Goal: Task Accomplishment & Management: Complete application form

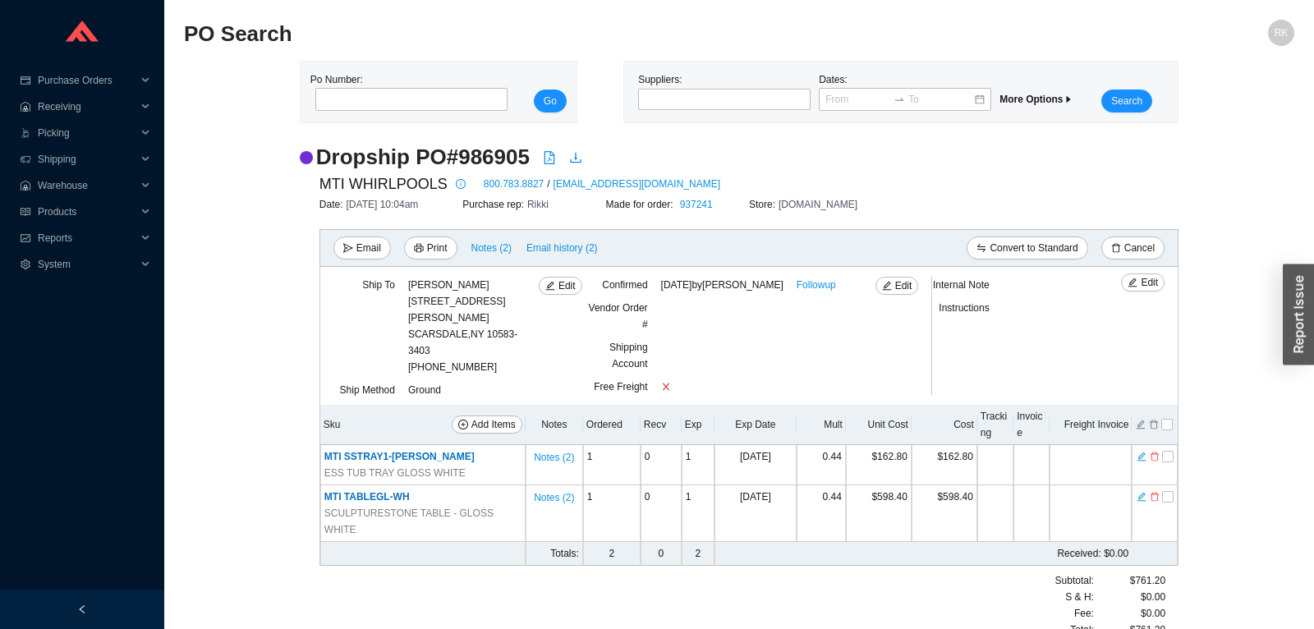
scroll to position [4, 0]
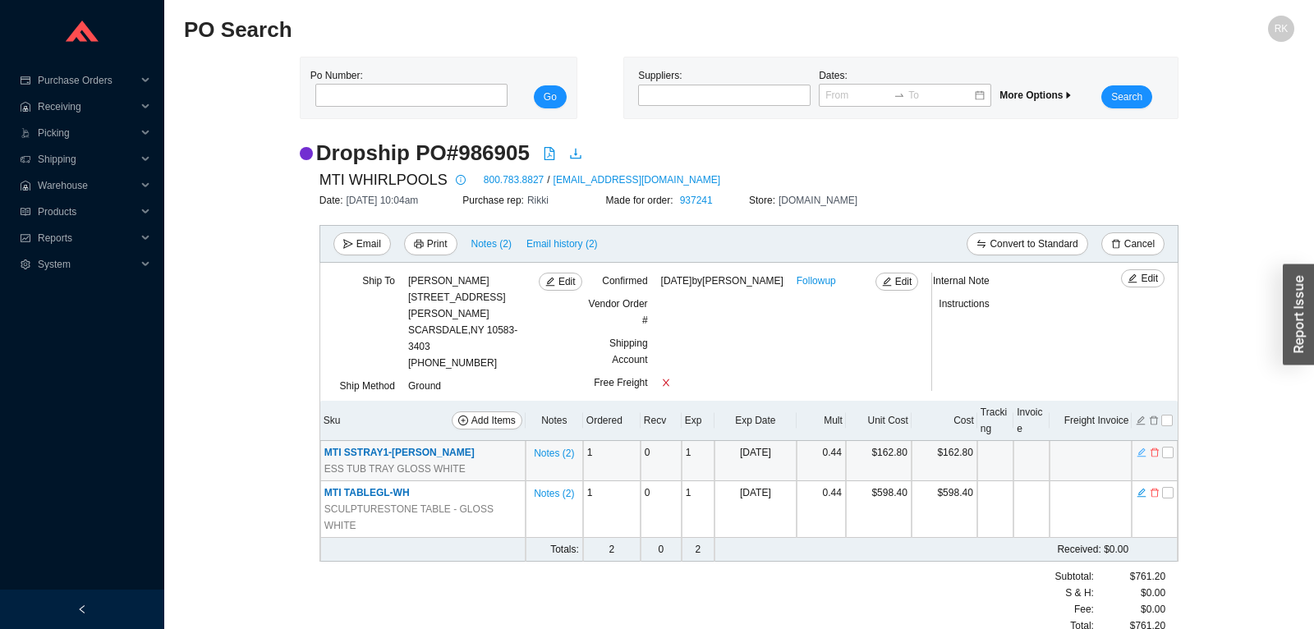
click at [1145, 448] on icon "edit" at bounding box center [1141, 452] width 10 height 11
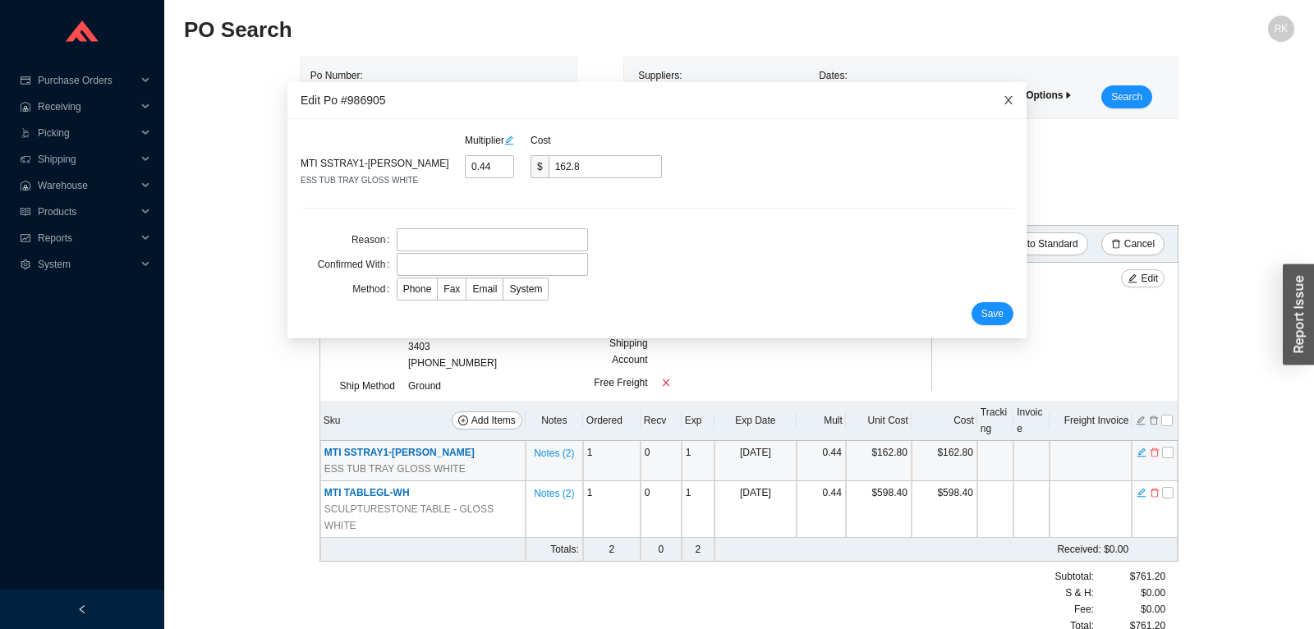
click at [1005, 103] on icon "close" at bounding box center [1008, 99] width 11 height 11
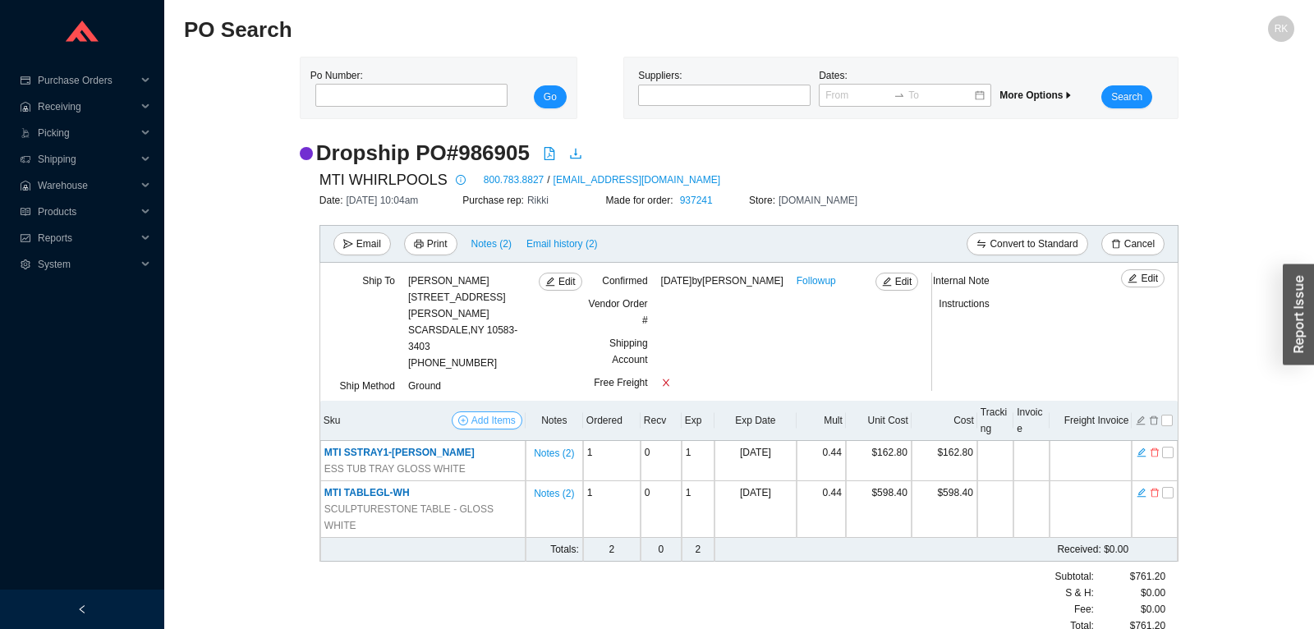
click at [489, 423] on span "Add Items" at bounding box center [493, 420] width 44 height 16
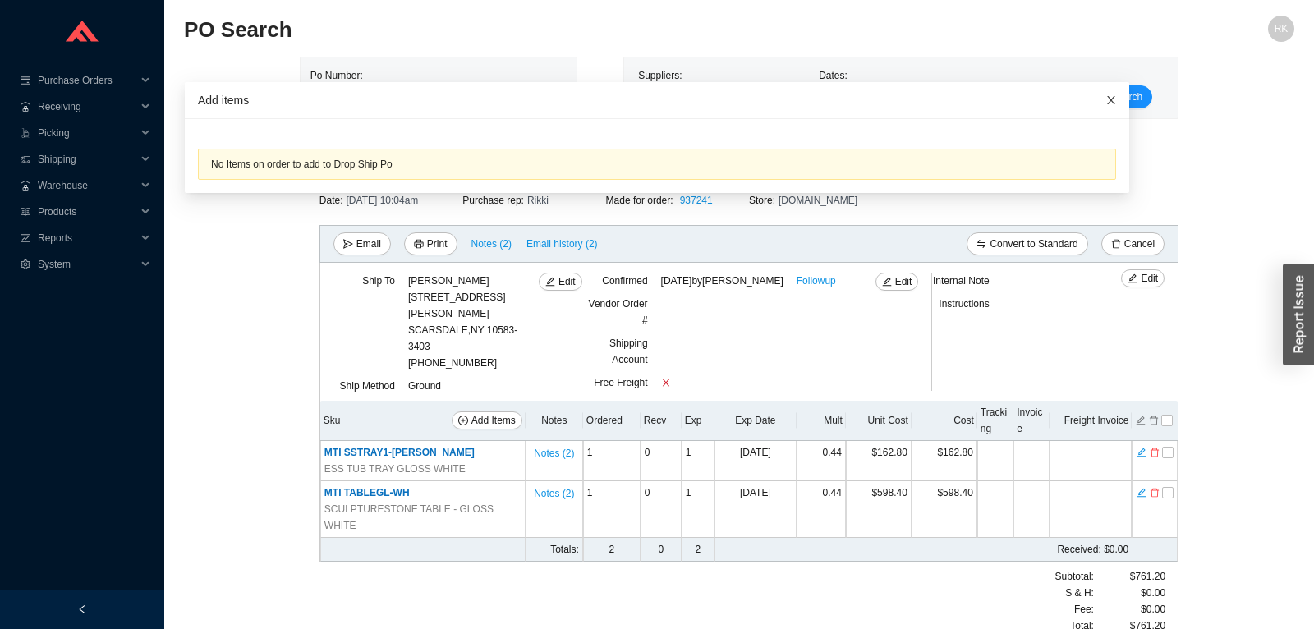
click at [1109, 96] on icon "close" at bounding box center [1110, 99] width 11 height 11
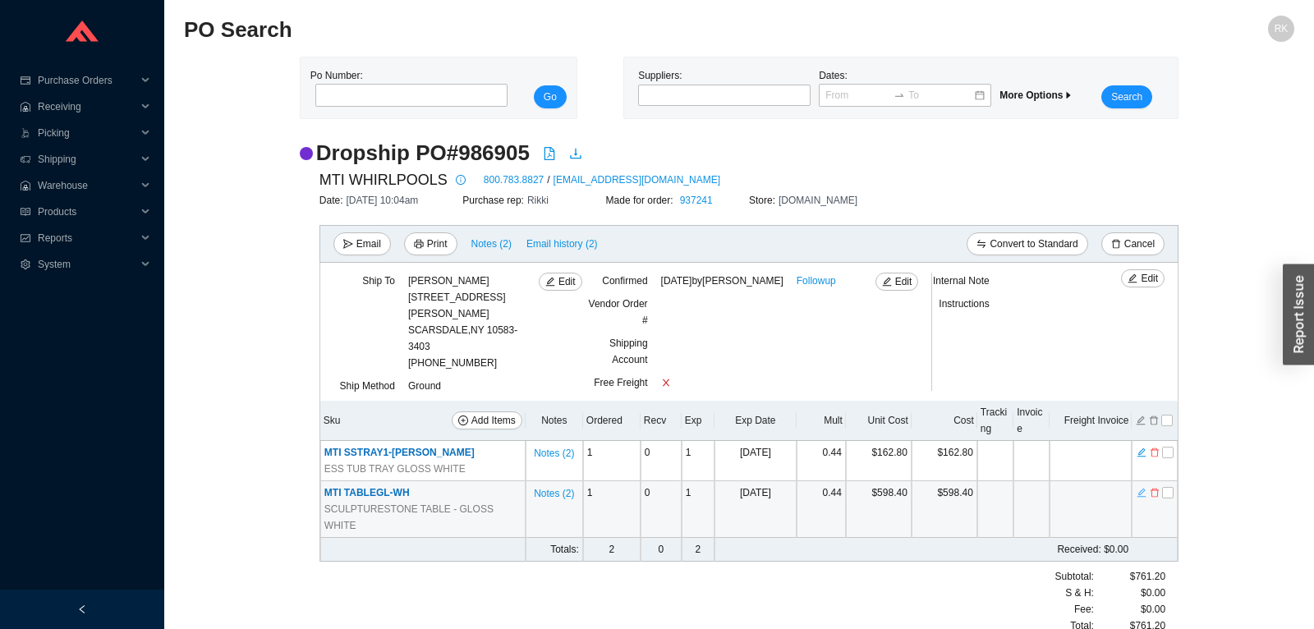
click at [1140, 490] on icon "edit" at bounding box center [1141, 492] width 10 height 11
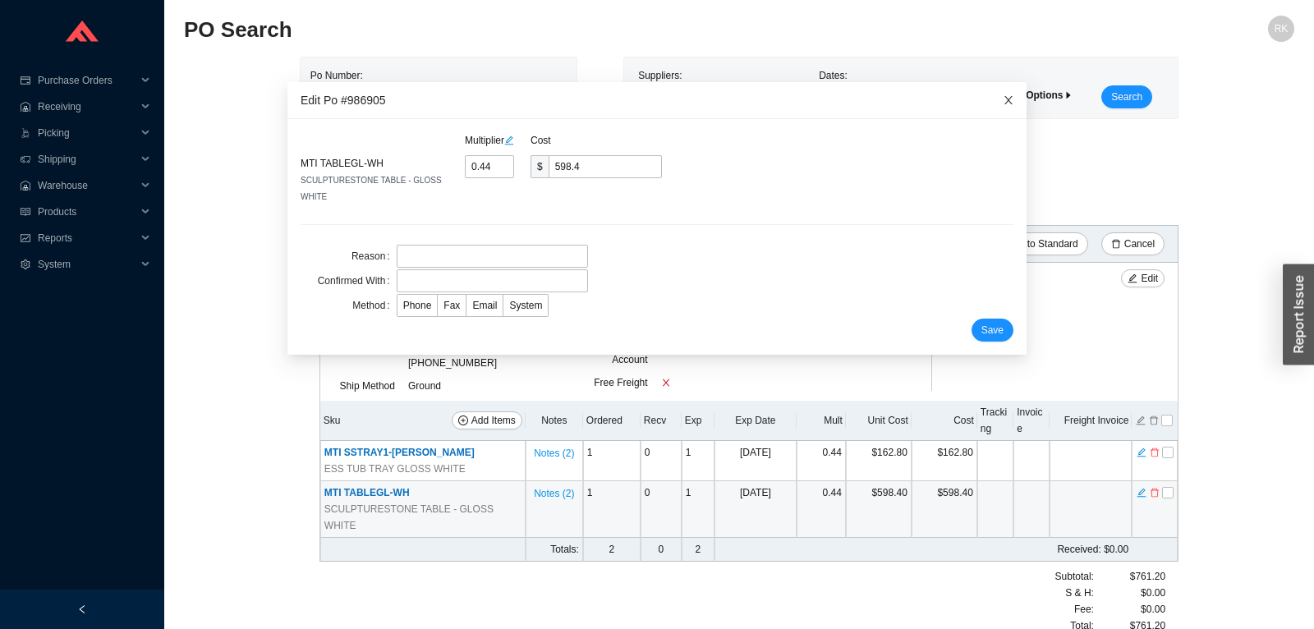
click at [1006, 94] on span "Close" at bounding box center [1008, 100] width 36 height 36
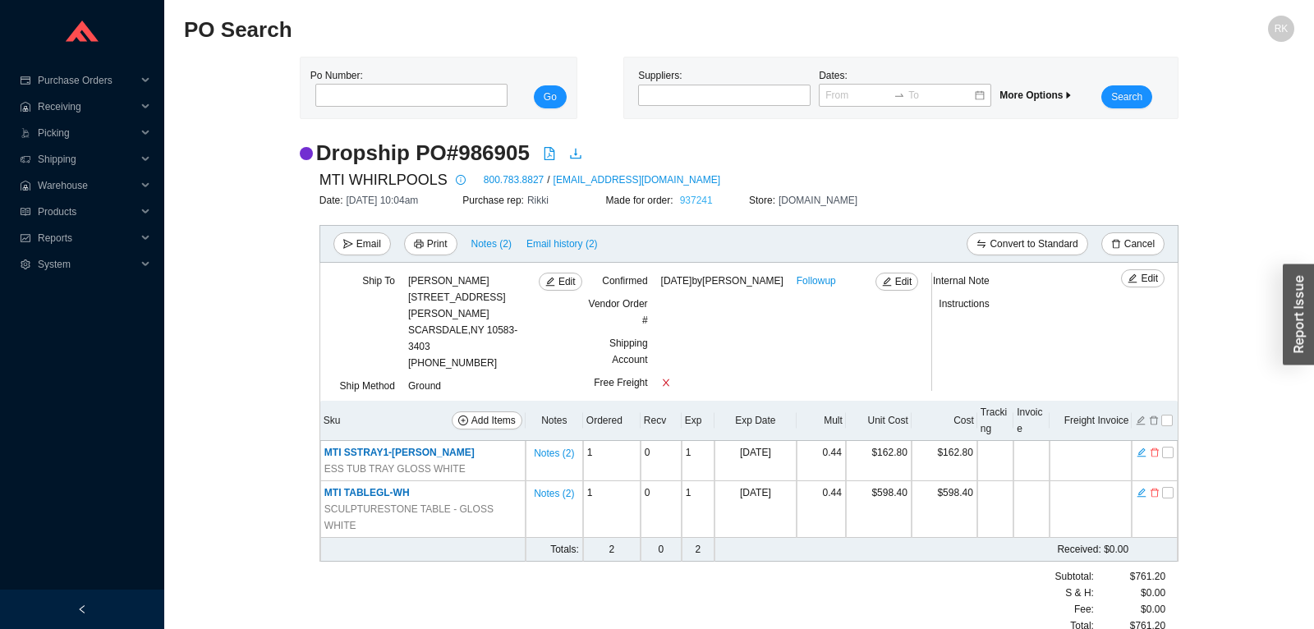
click at [705, 200] on link "937241" at bounding box center [696, 200] width 33 height 11
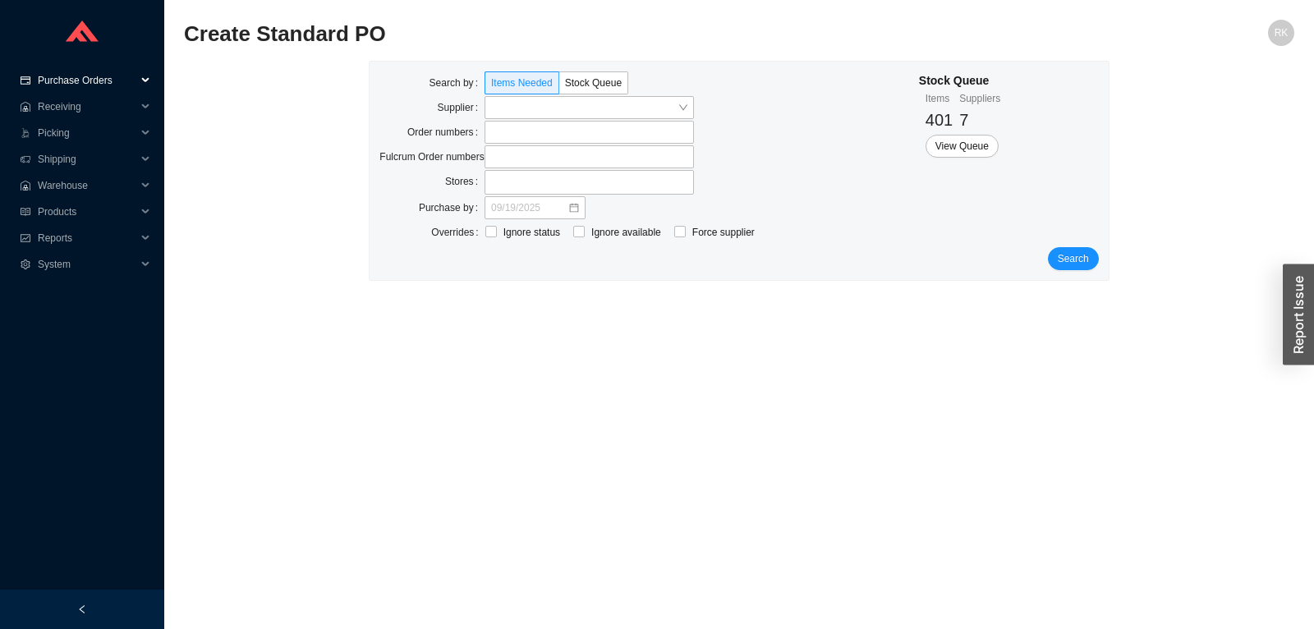
click at [103, 85] on span "Purchase Orders" at bounding box center [87, 80] width 99 height 26
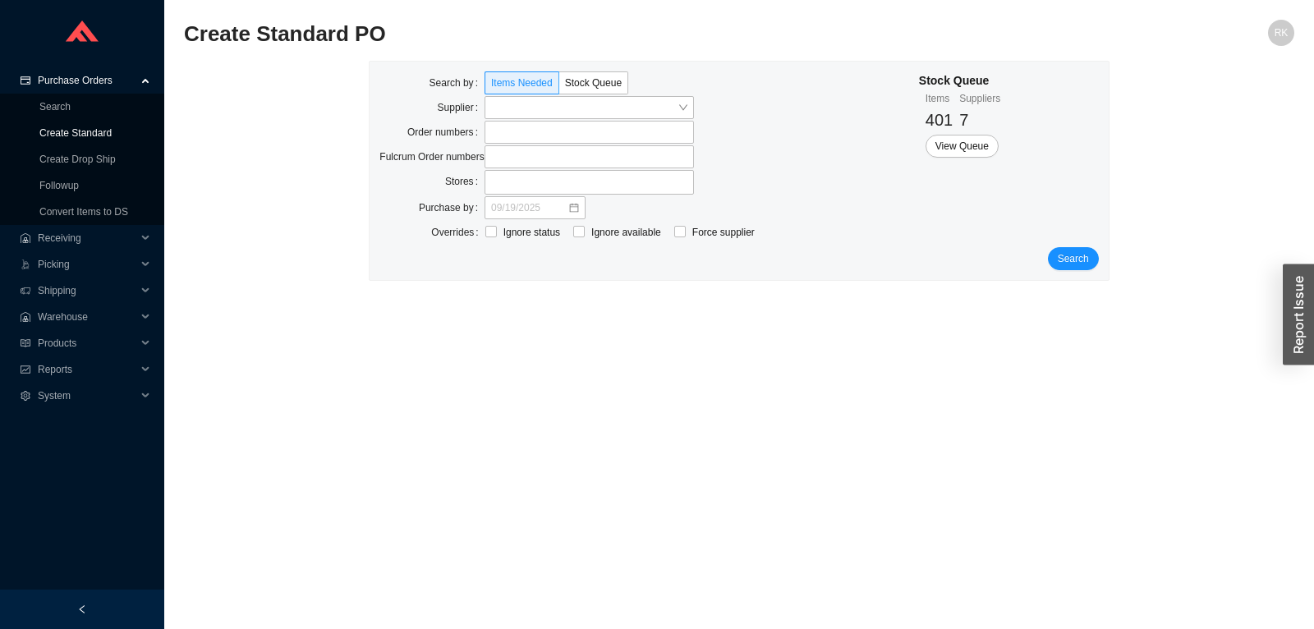
click at [93, 128] on link "Create Standard" at bounding box center [75, 132] width 72 height 11
click at [543, 106] on input "search" at bounding box center [584, 107] width 186 height 21
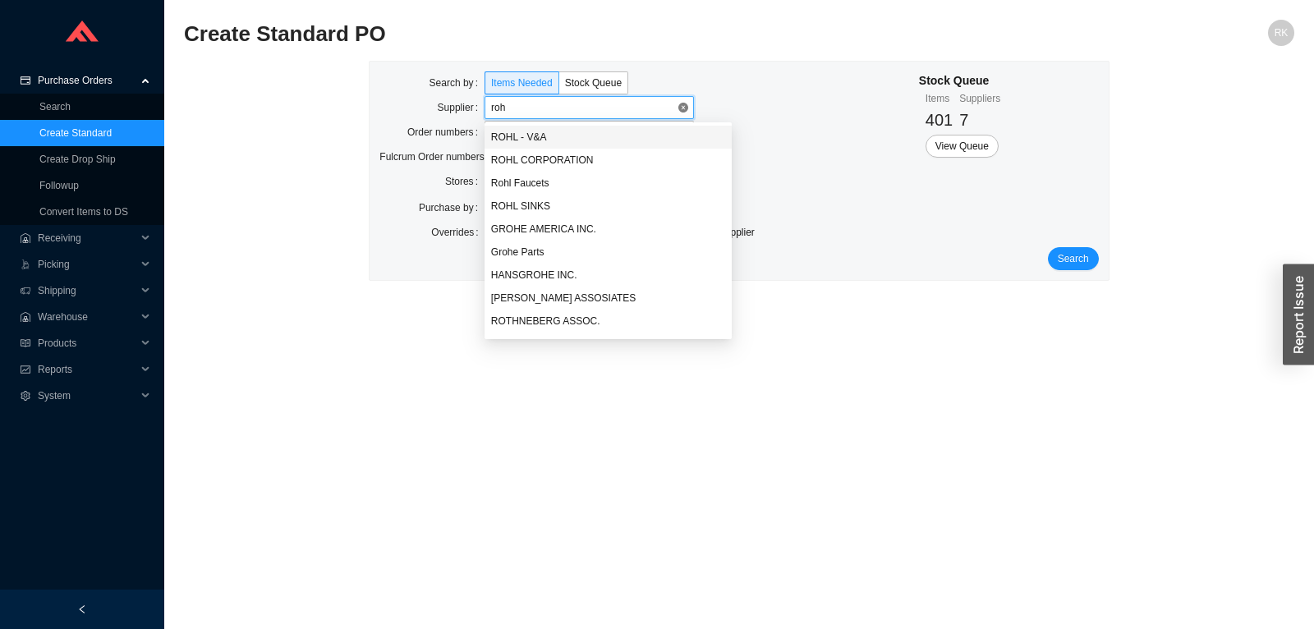
type input "rohl"
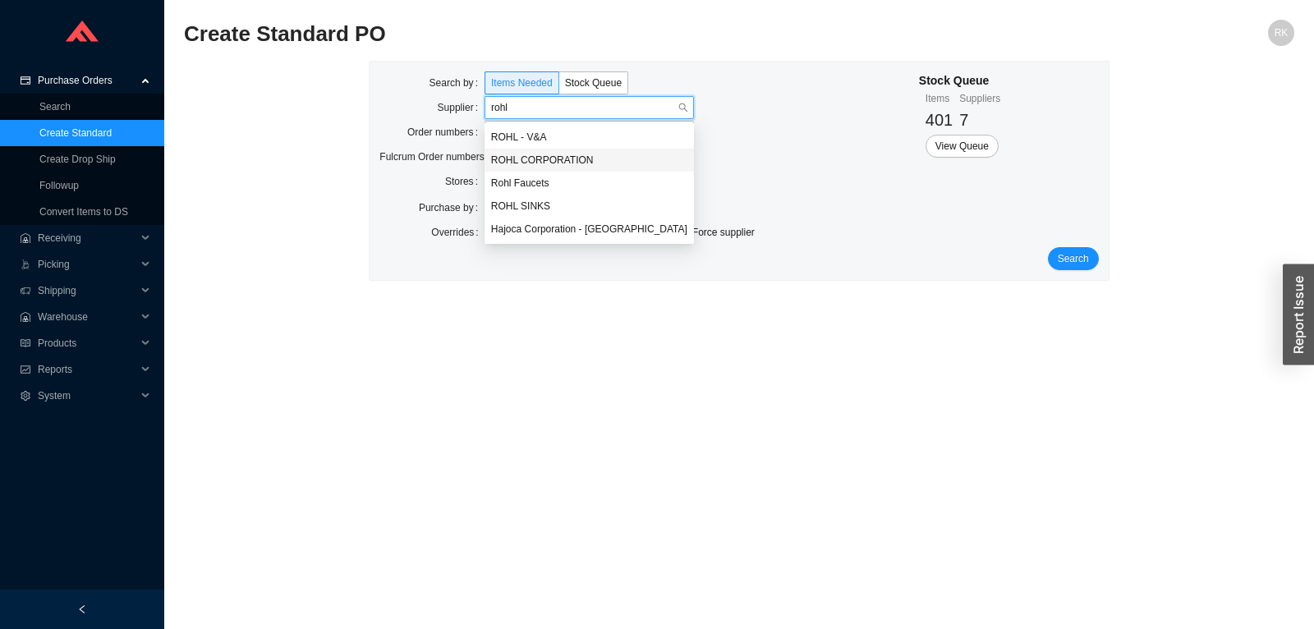
click at [565, 154] on div "ROHL CORPORATION" at bounding box center [589, 160] width 196 height 15
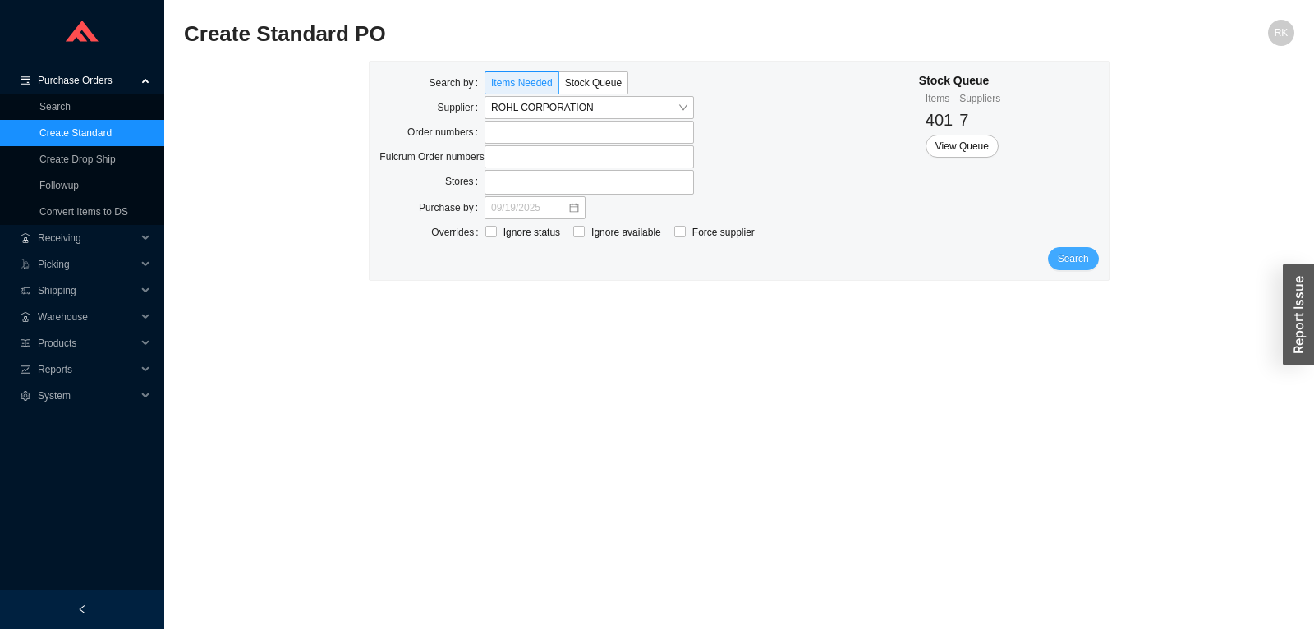
click at [1069, 250] on button "Search" at bounding box center [1073, 258] width 51 height 23
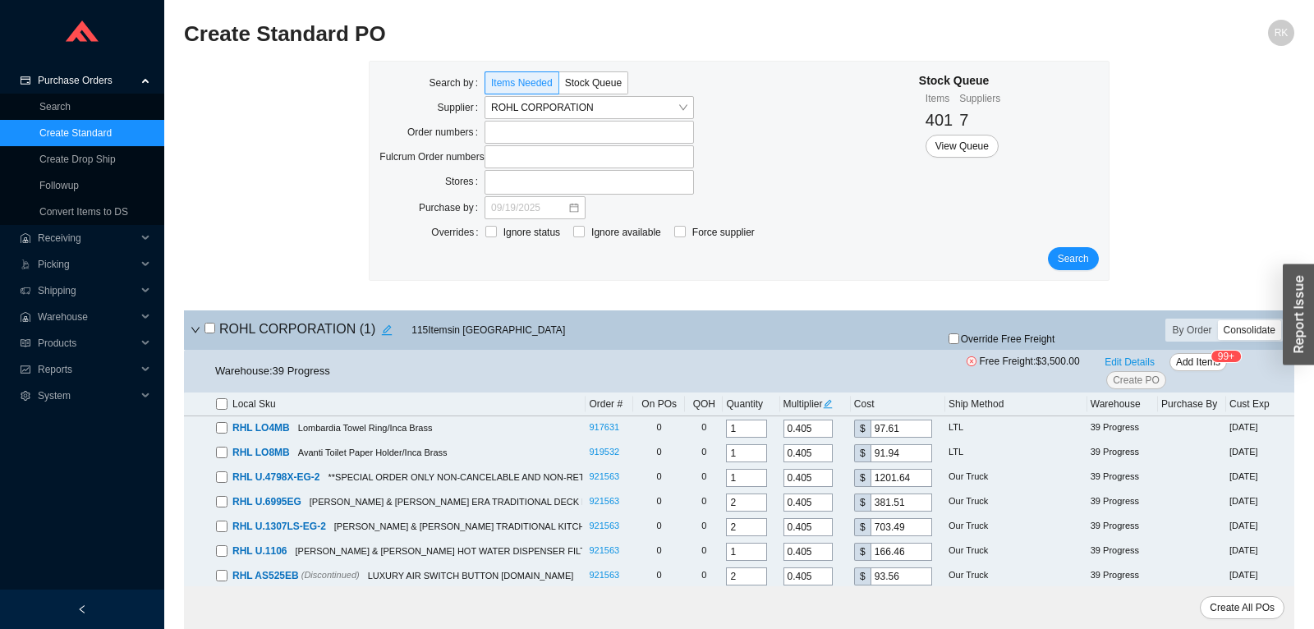
click at [1258, 324] on div "Consolidate" at bounding box center [1249, 330] width 63 height 20
click at [1218, 320] on input "Consolidate" at bounding box center [1218, 320] width 0 height 0
click at [209, 331] on input "checkbox" at bounding box center [209, 328] width 11 height 11
checkbox input "true"
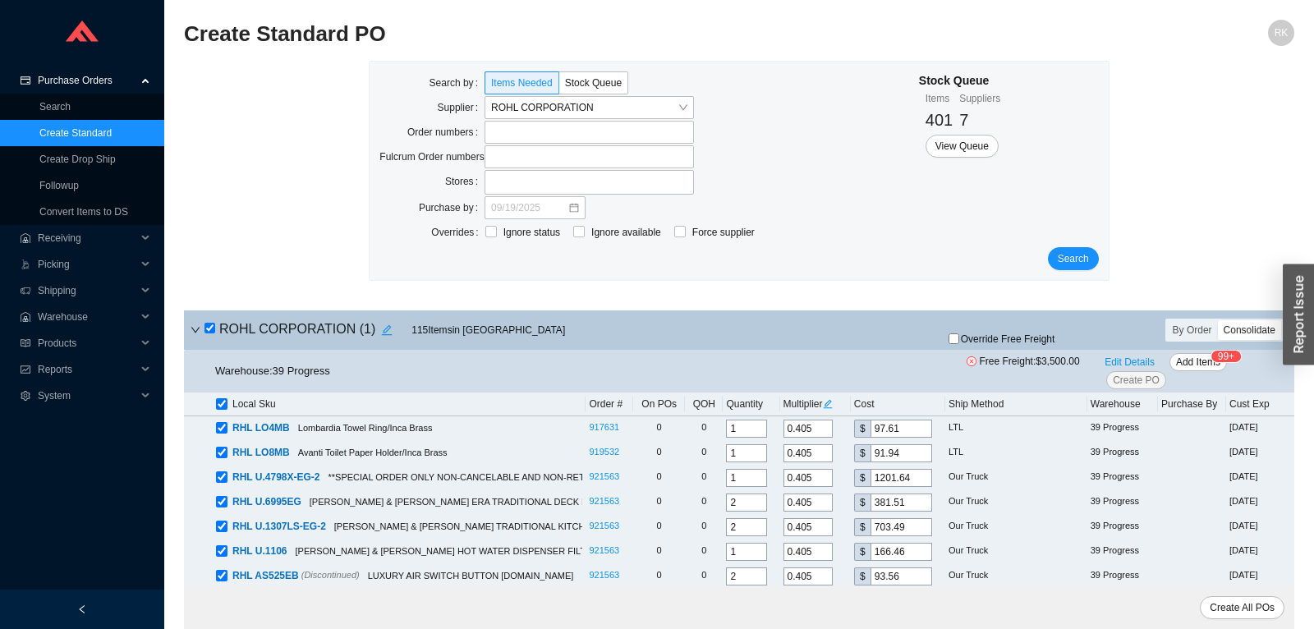
checkbox input "true"
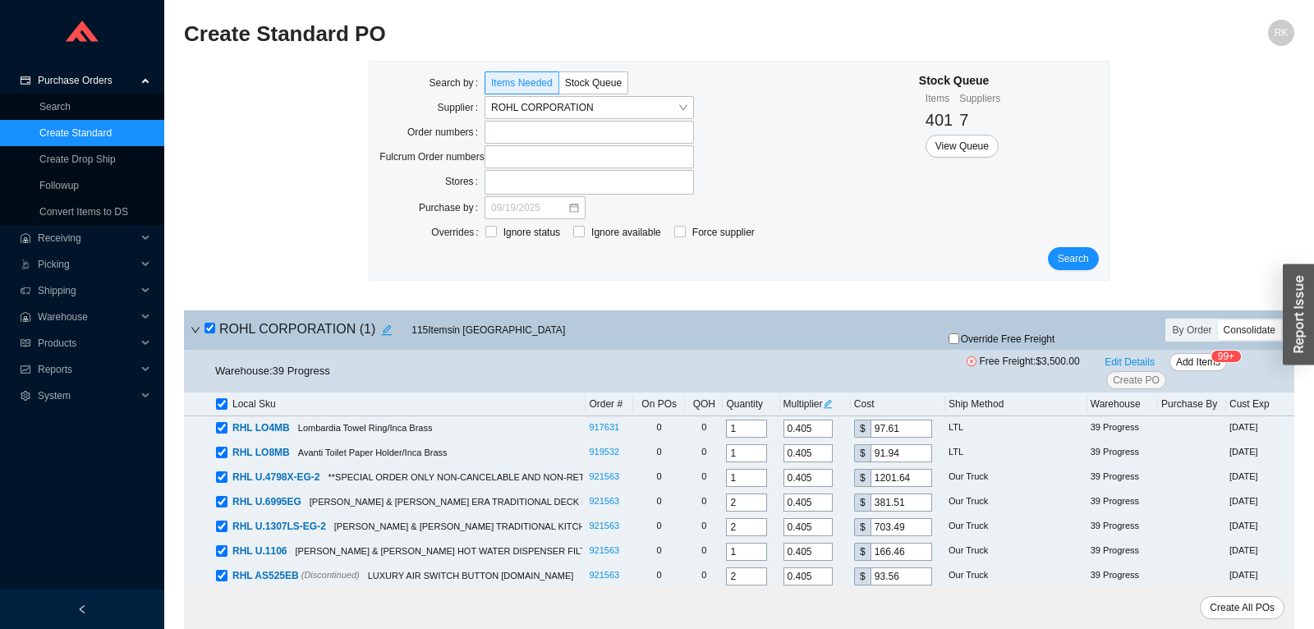
checkbox input "true"
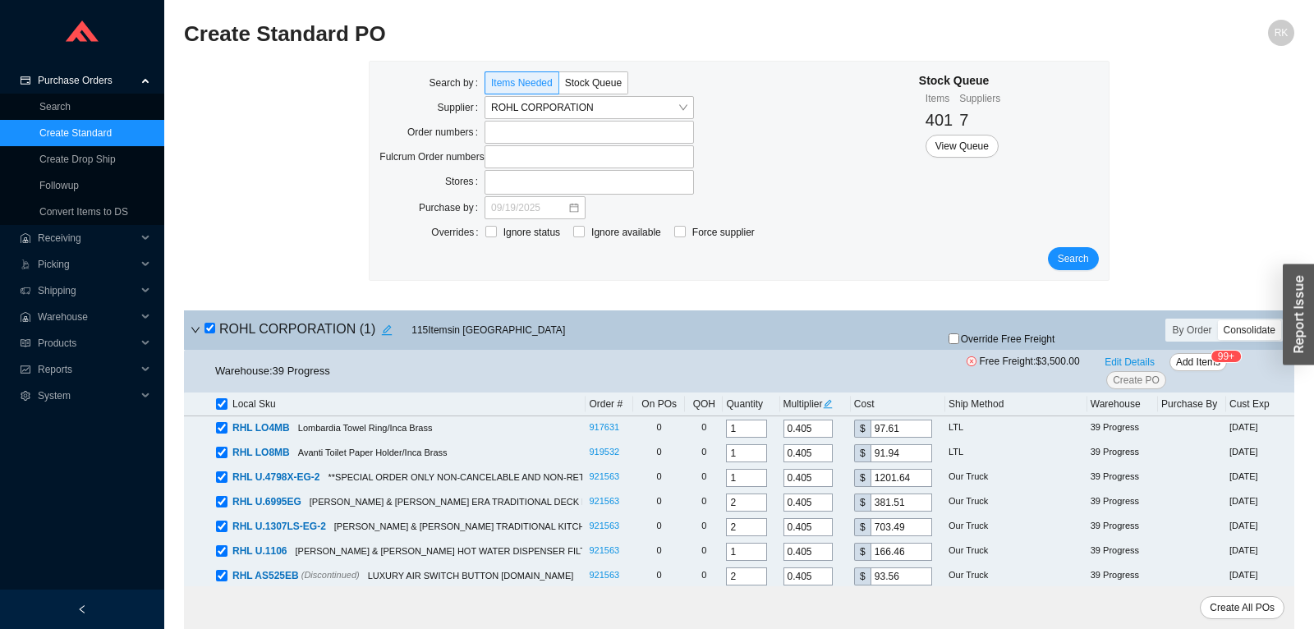
checkbox input "true"
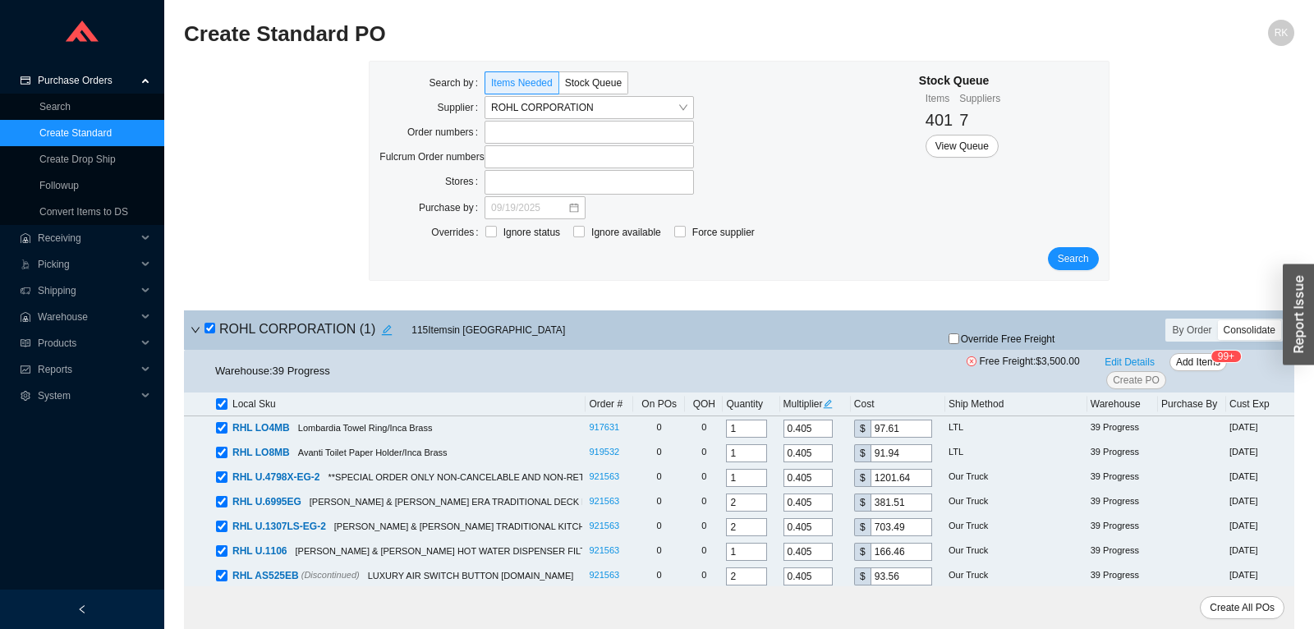
checkbox input "true"
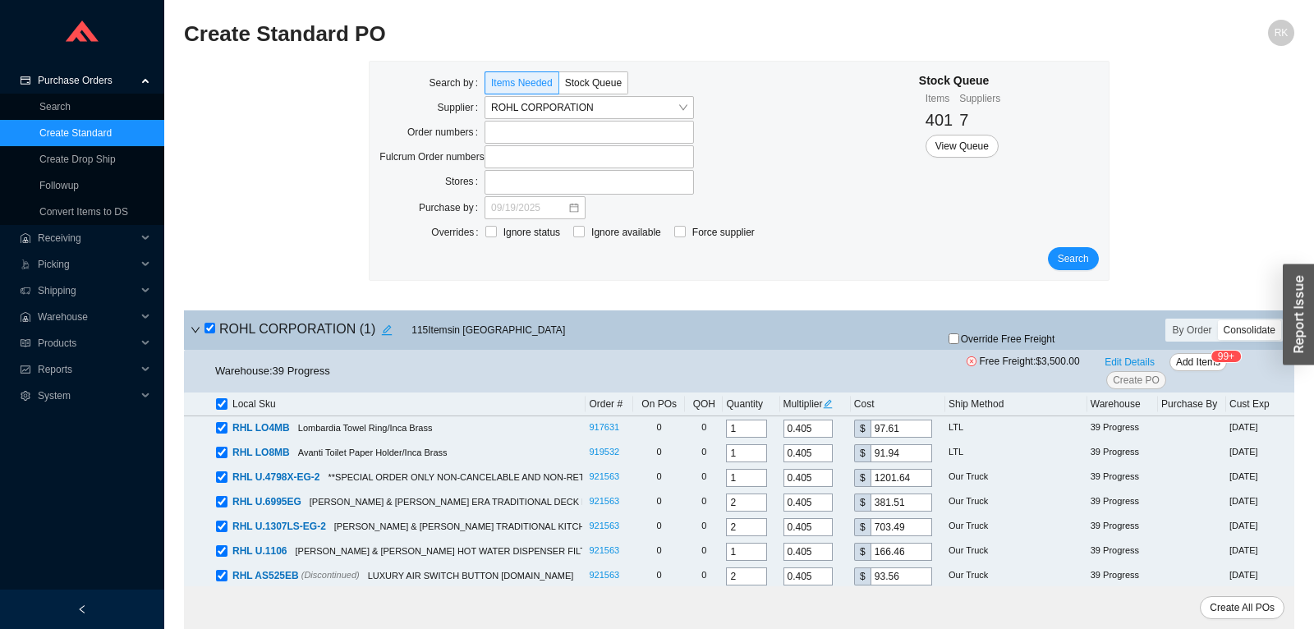
checkbox input "true"
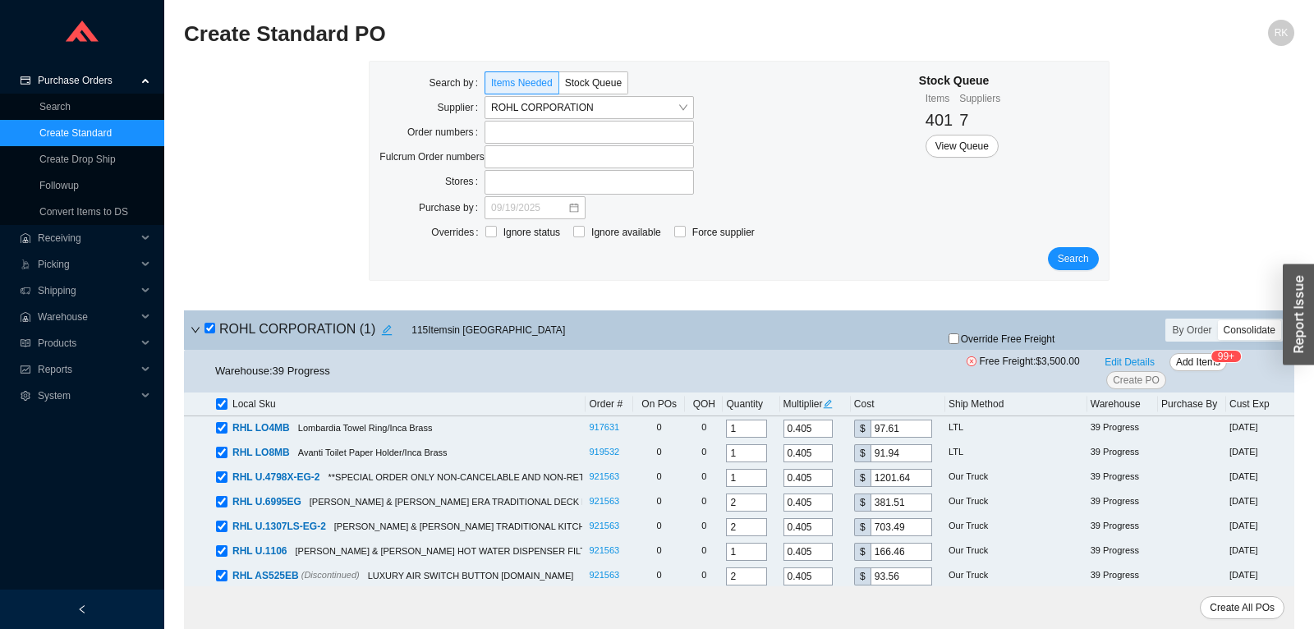
checkbox input "true"
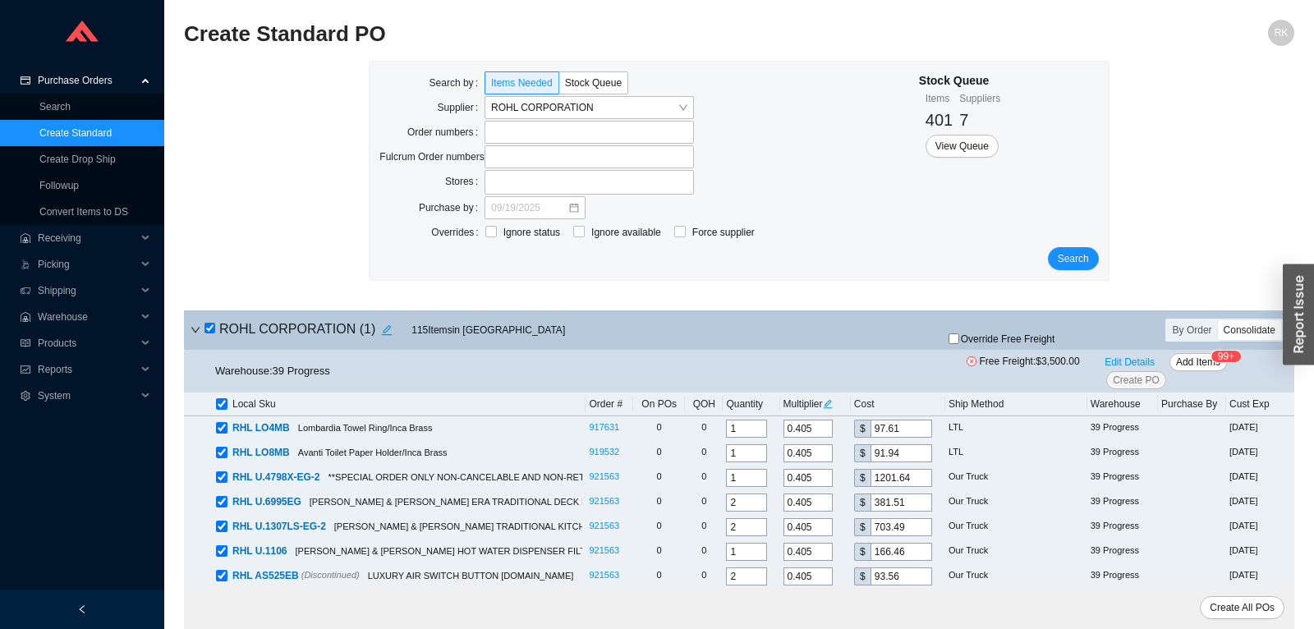
checkbox input "true"
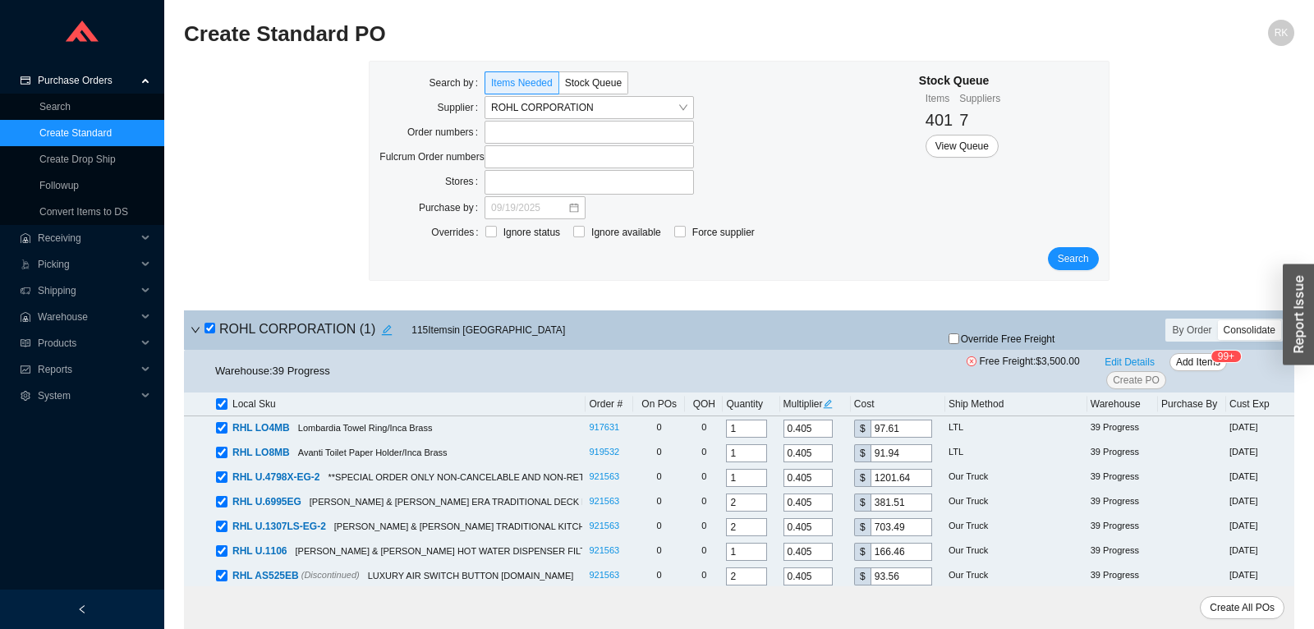
checkbox input "true"
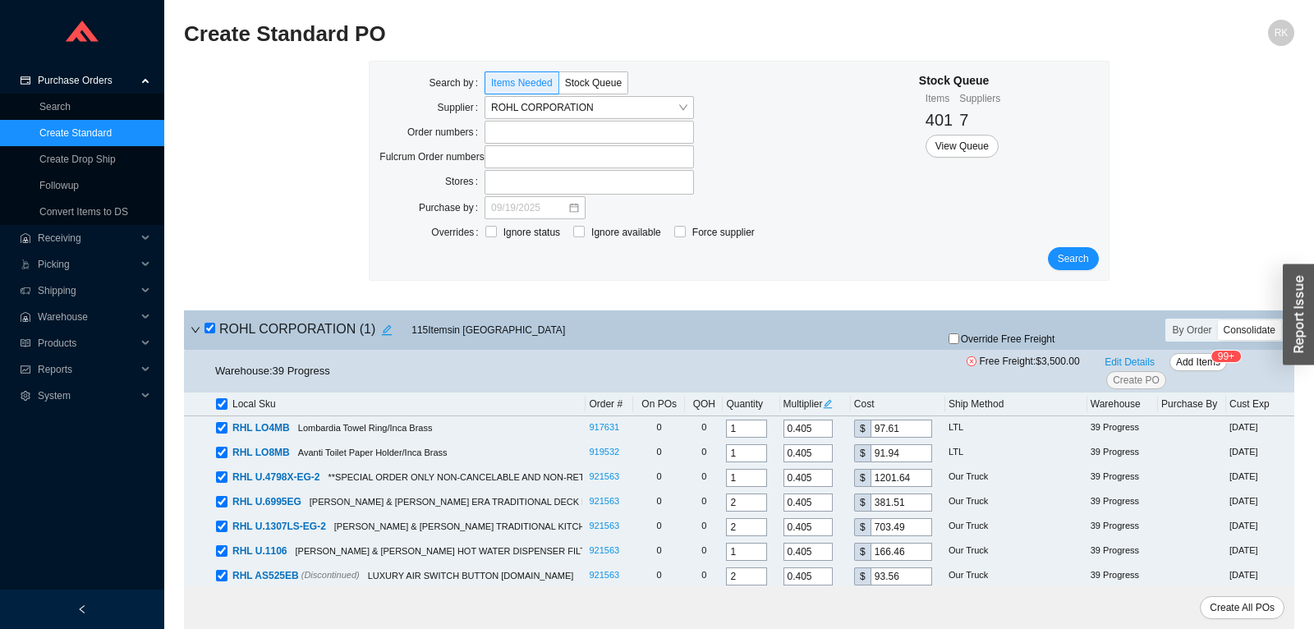
checkbox input "true"
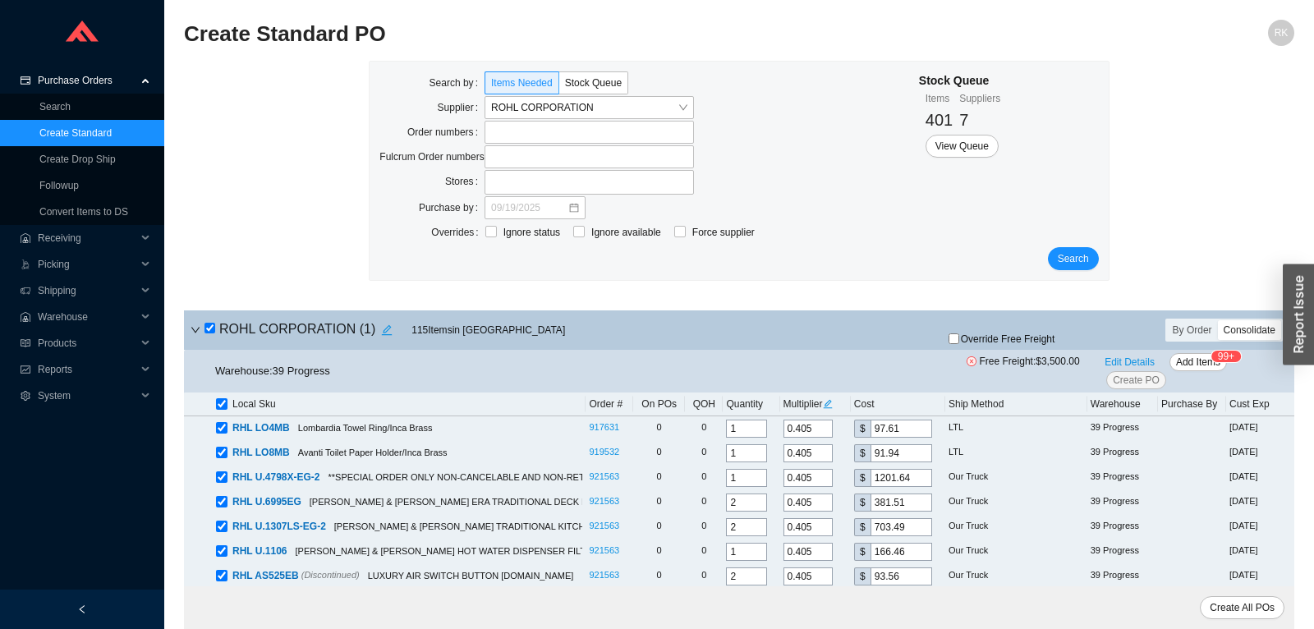
checkbox input "true"
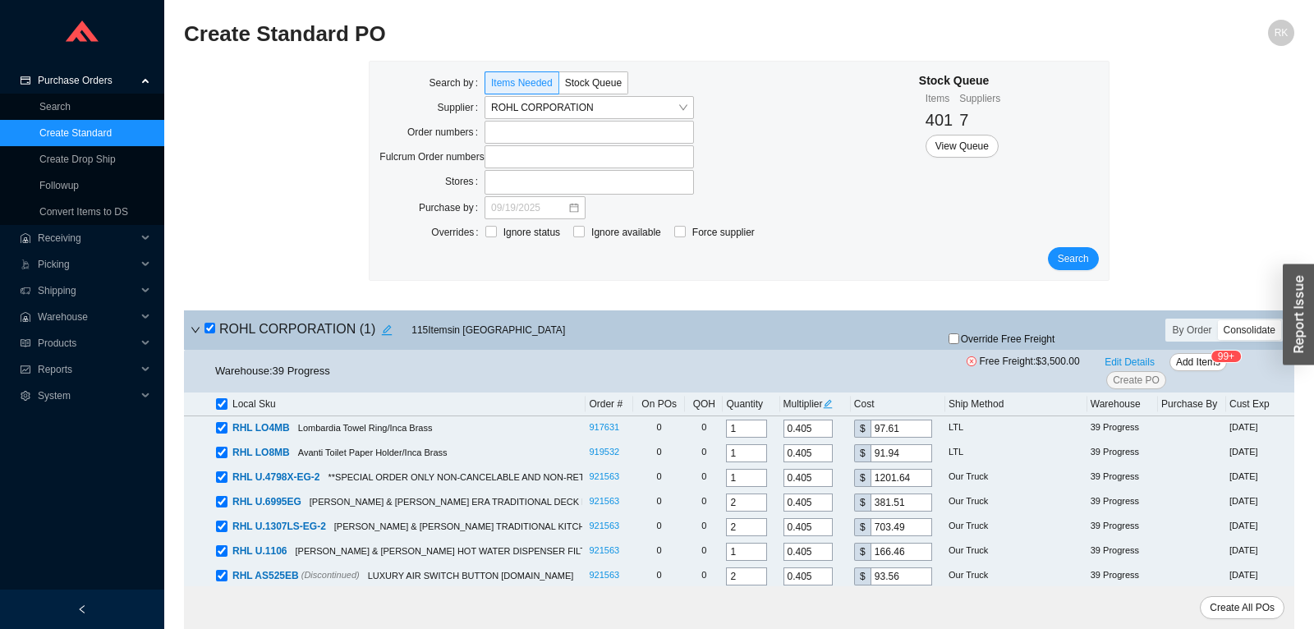
checkbox input "true"
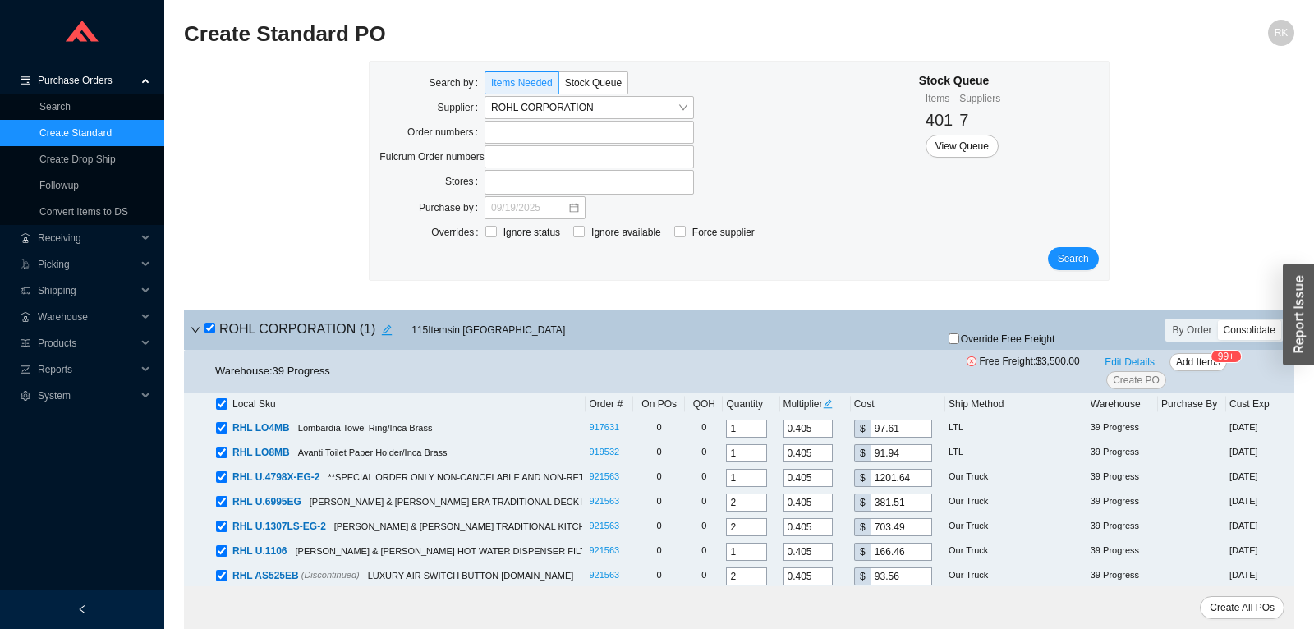
checkbox input "true"
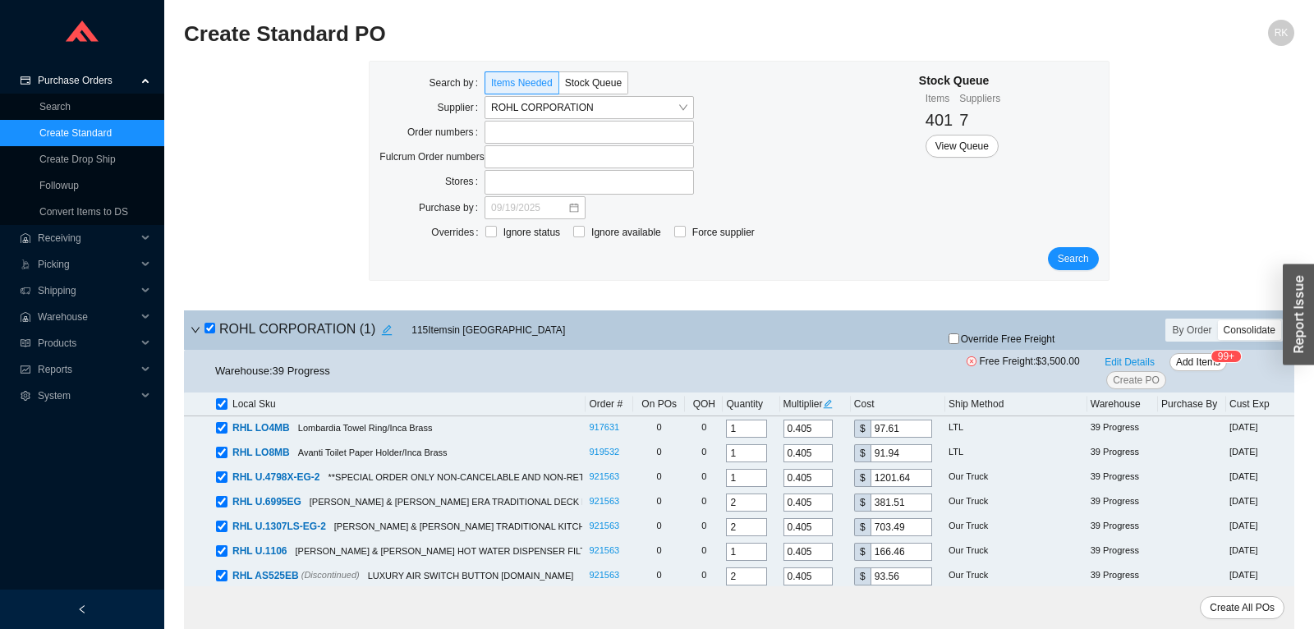
checkbox input "true"
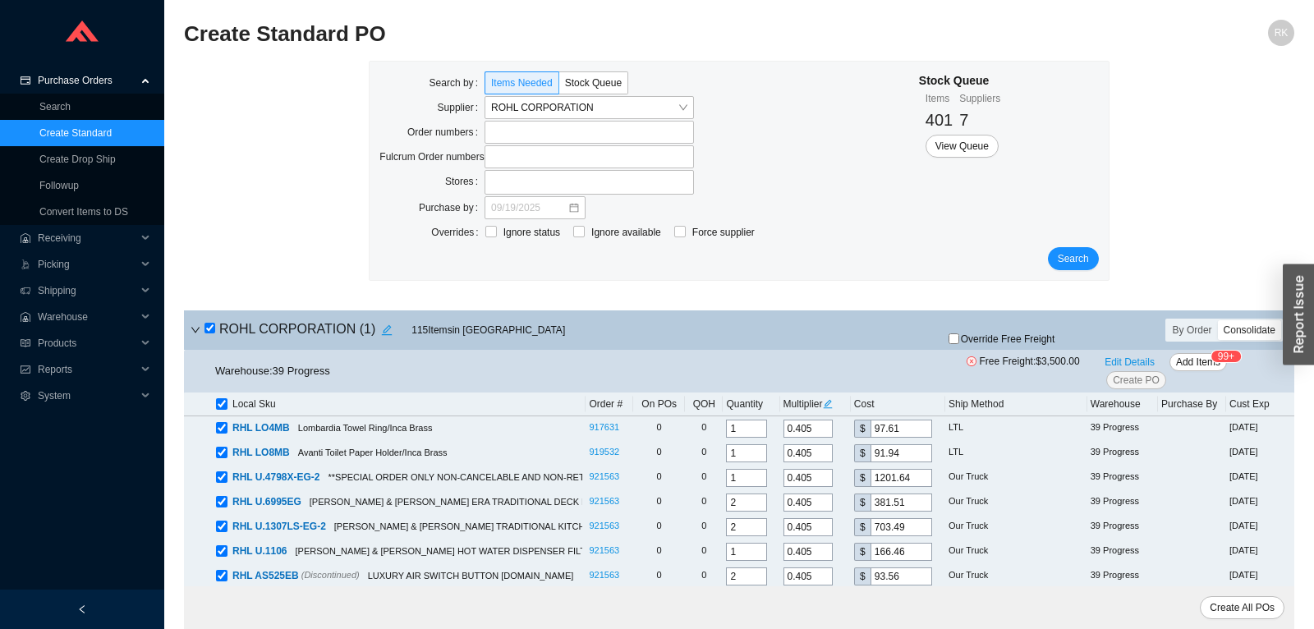
checkbox input "true"
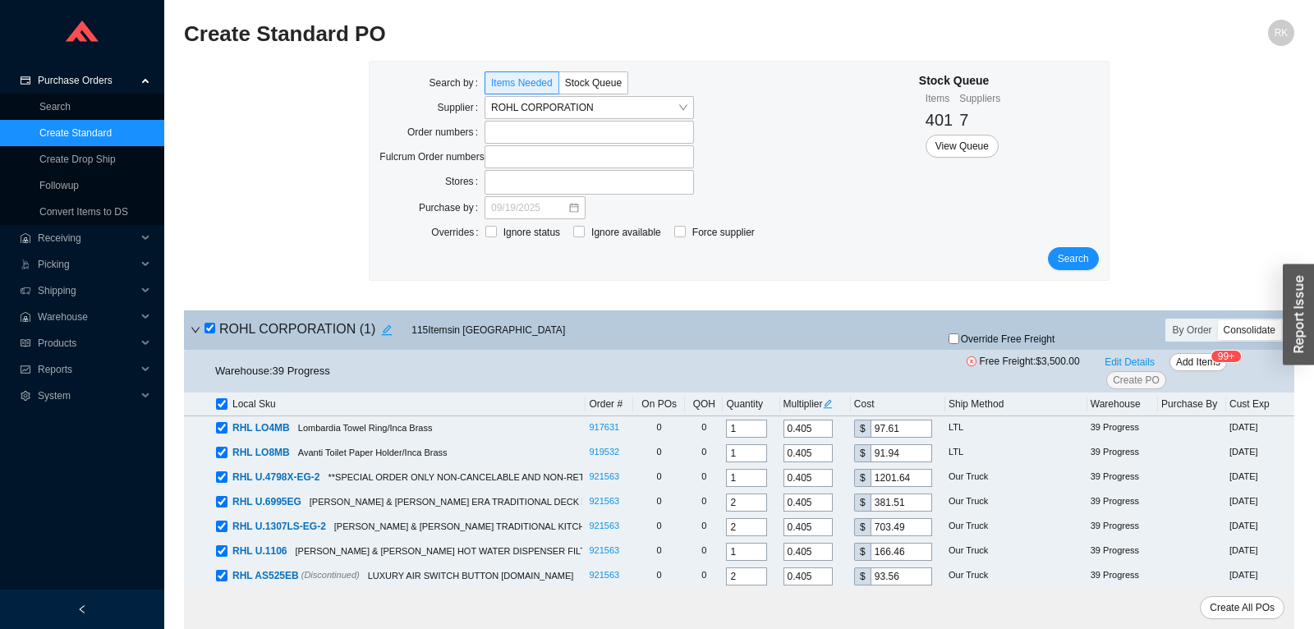
checkbox input "true"
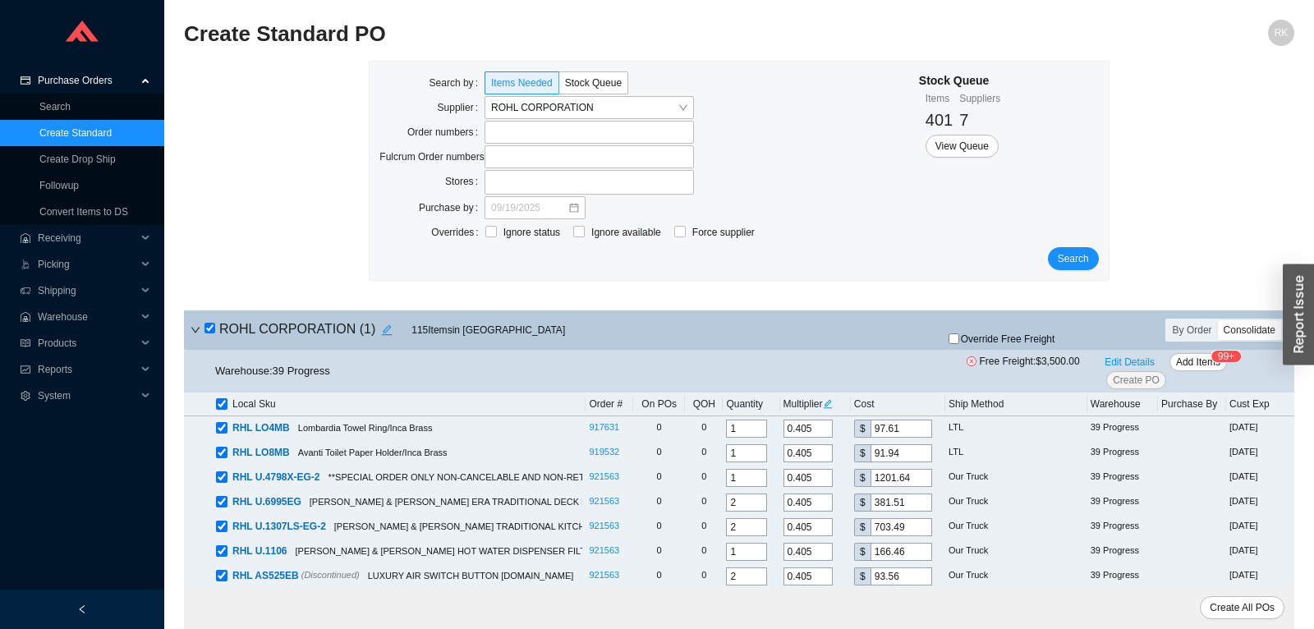
checkbox input "true"
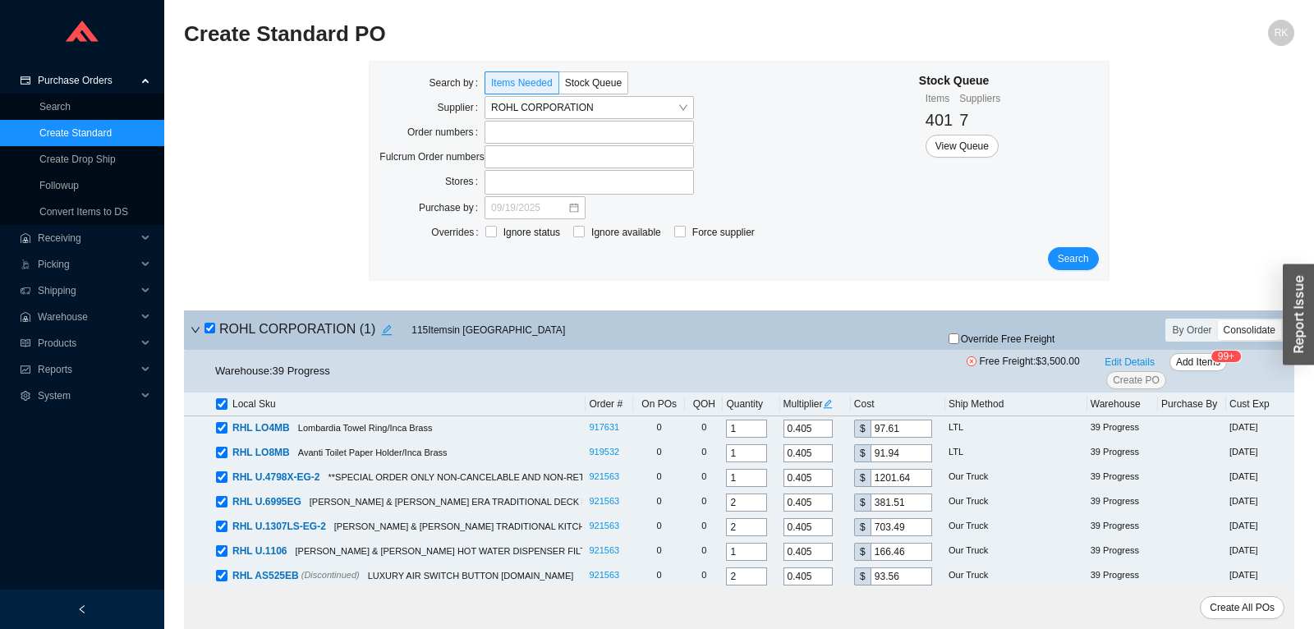
checkbox input "true"
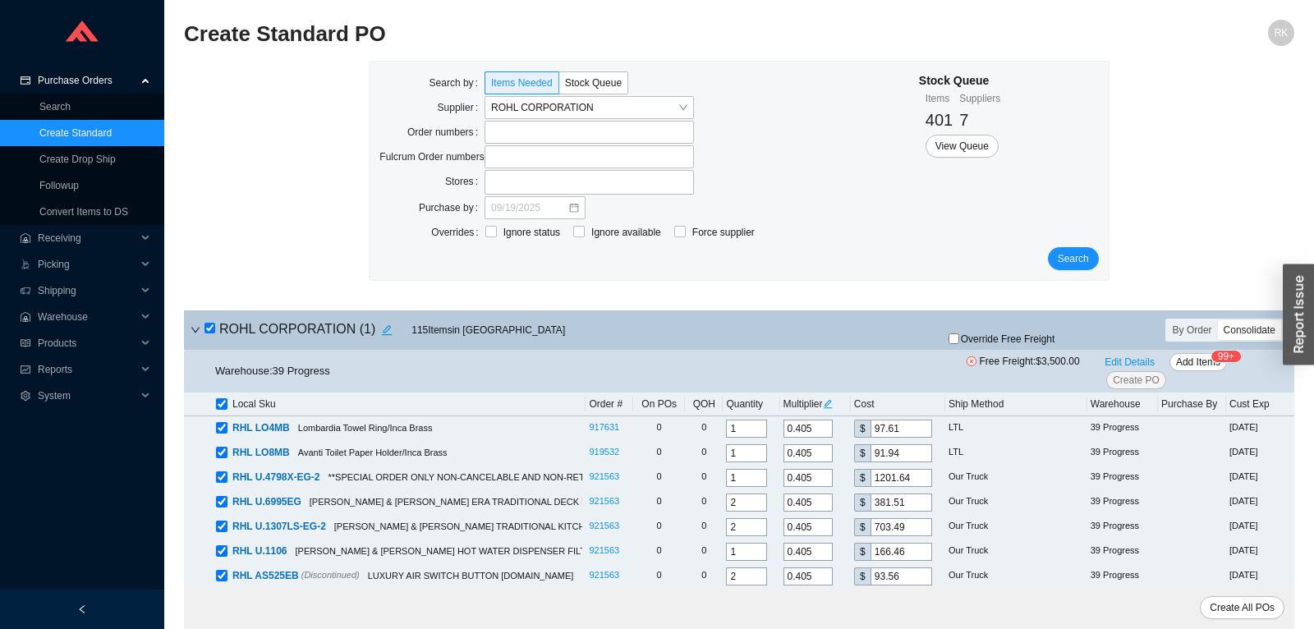
checkbox input "true"
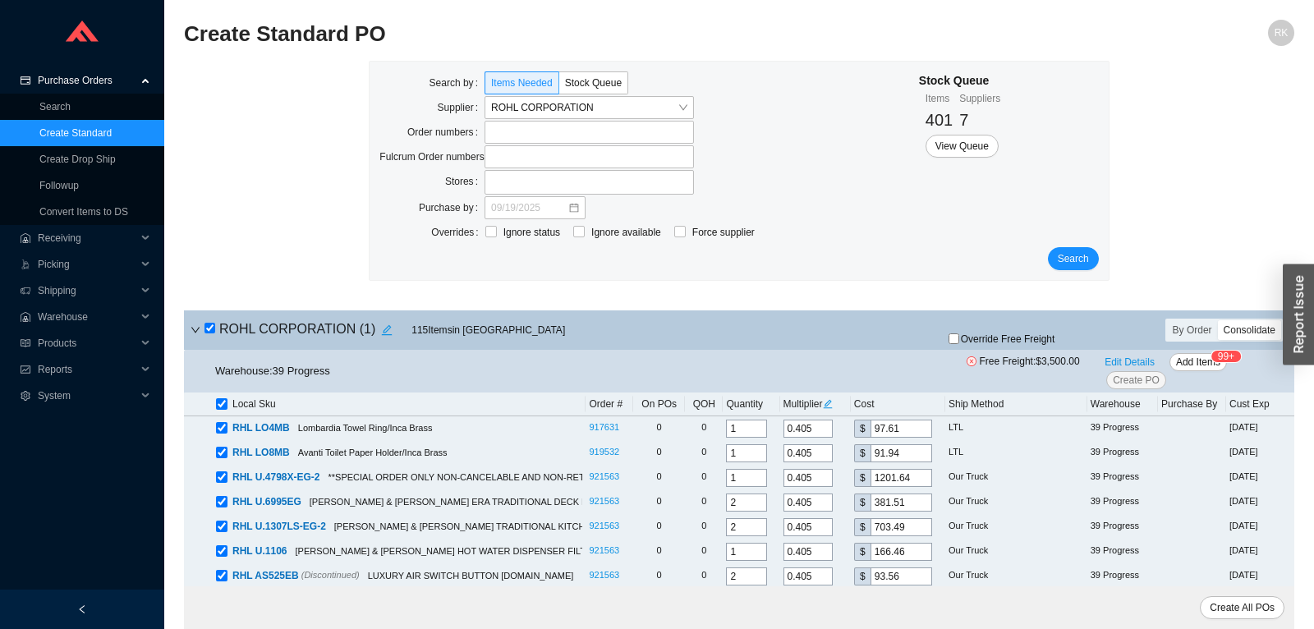
checkbox input "true"
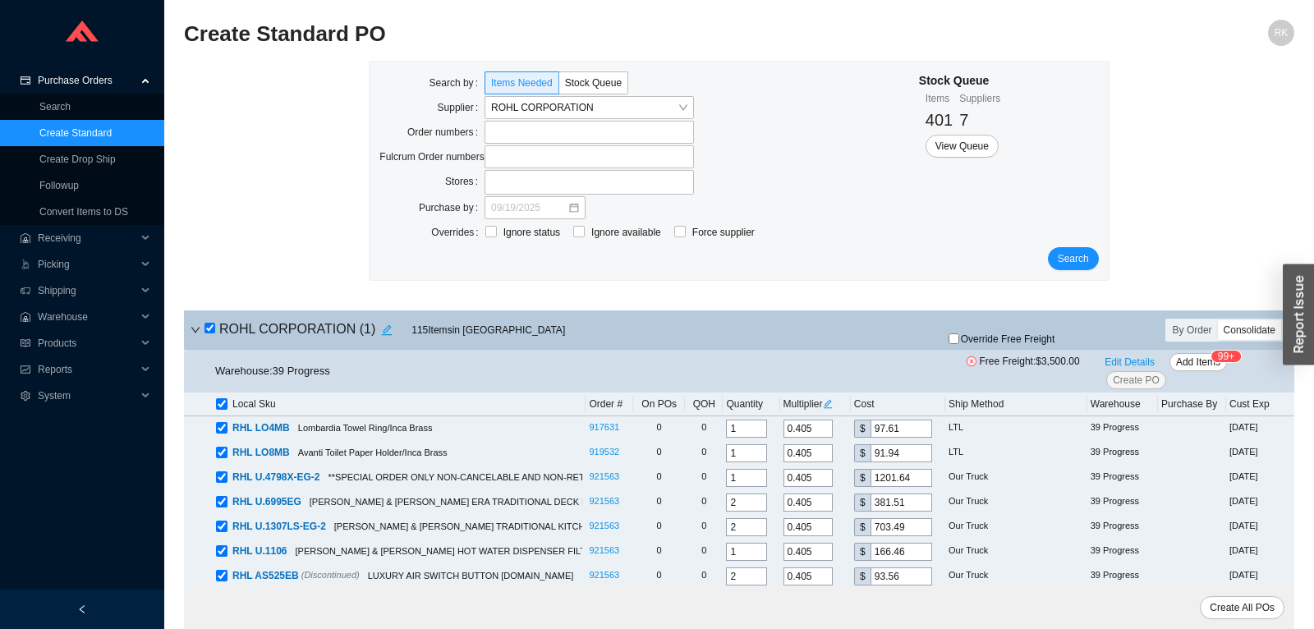
checkbox input "true"
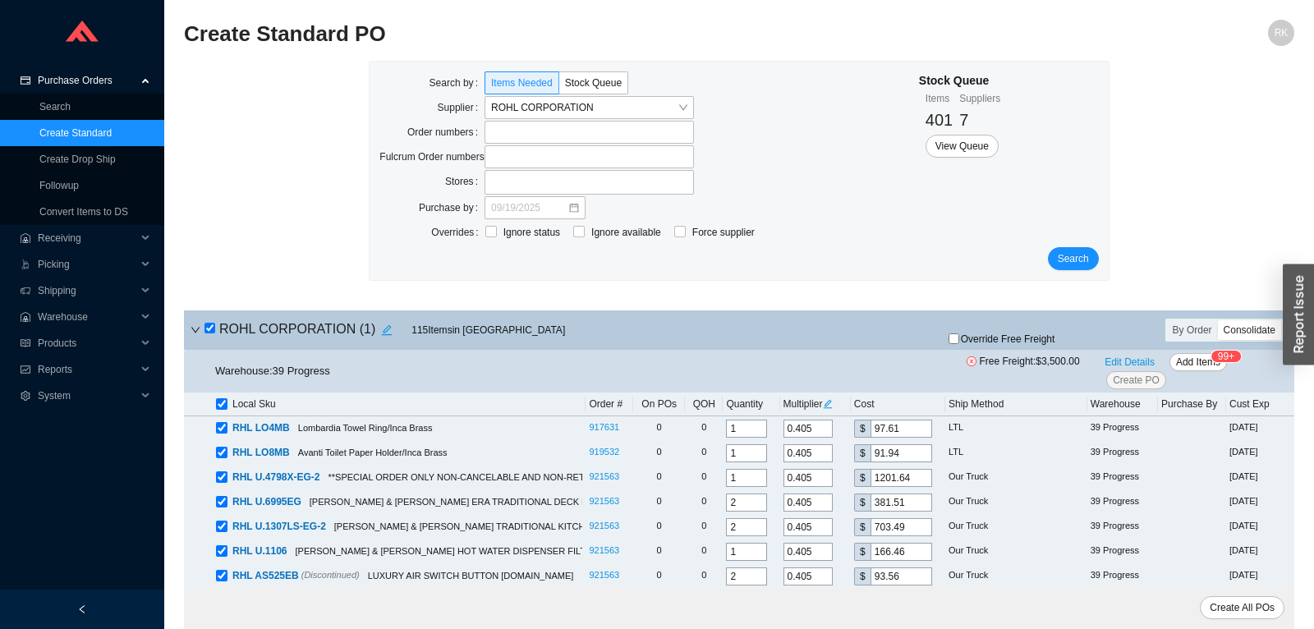
checkbox input "true"
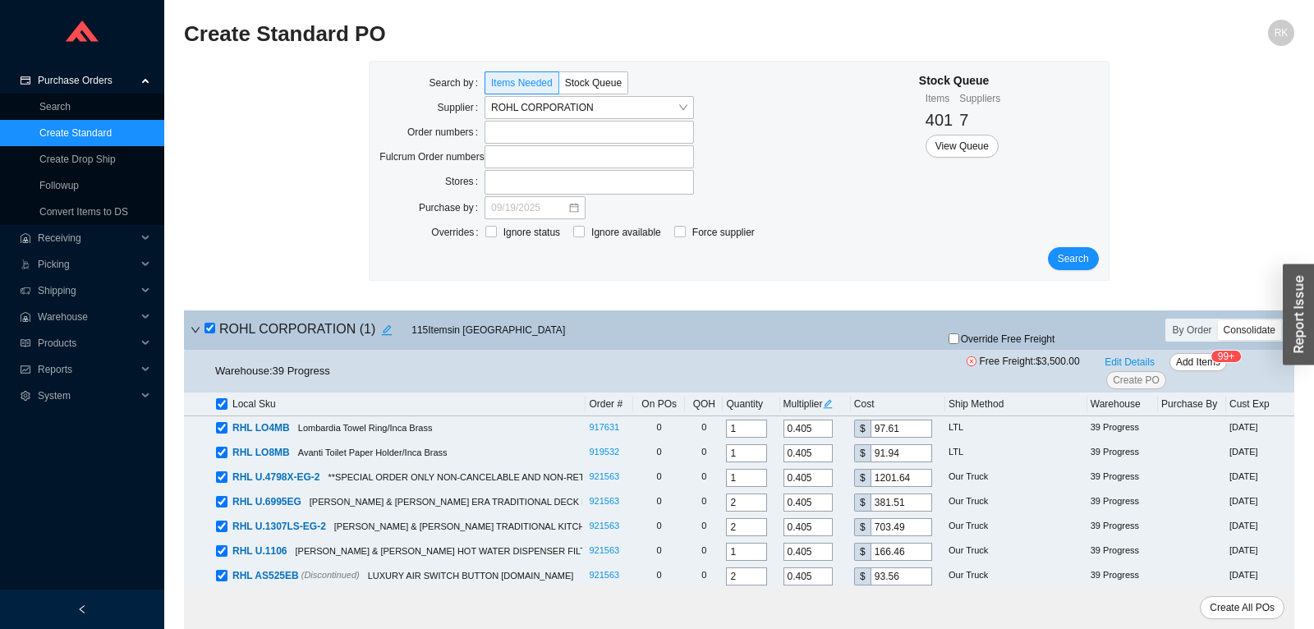
checkbox input "true"
click at [1201, 357] on span "Add Items" at bounding box center [1198, 362] width 44 height 16
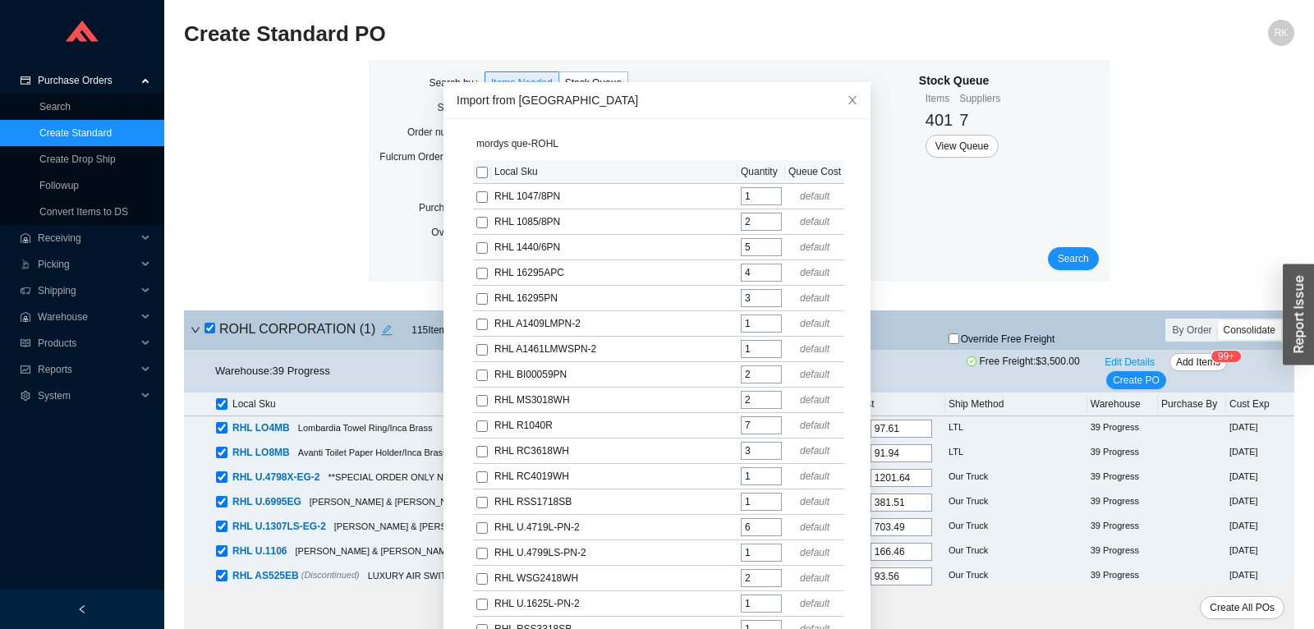
click at [484, 171] on input "checkbox" at bounding box center [481, 172] width 11 height 11
checkbox input "true"
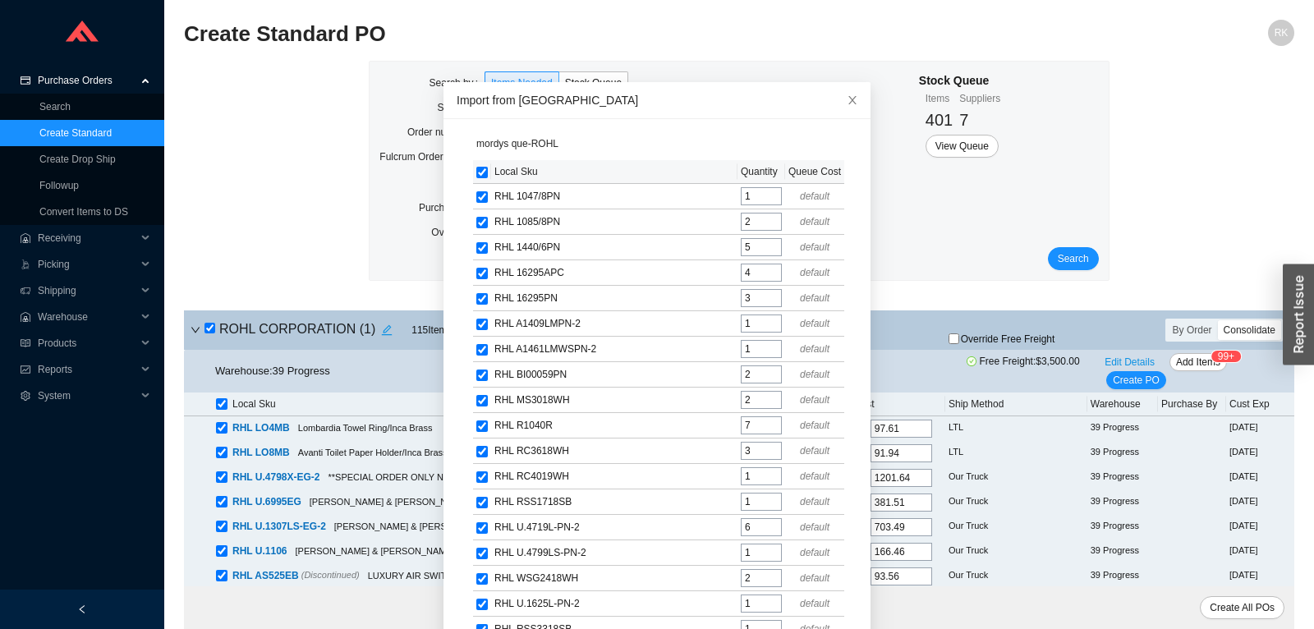
checkbox input "true"
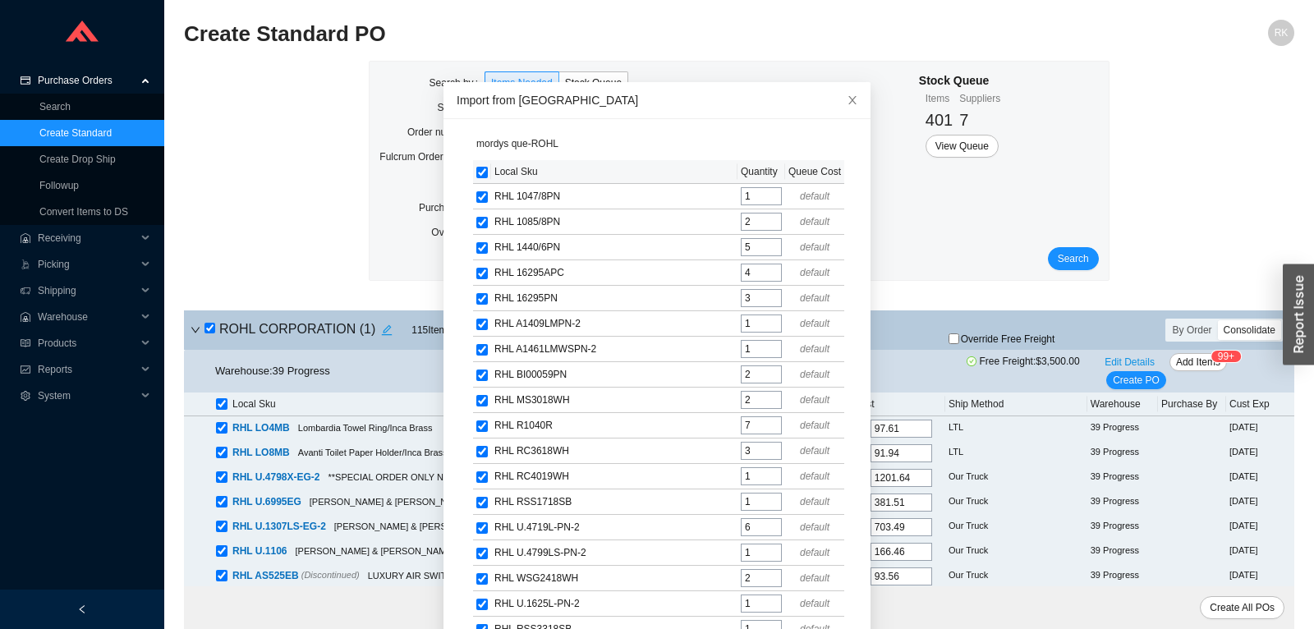
checkbox input "true"
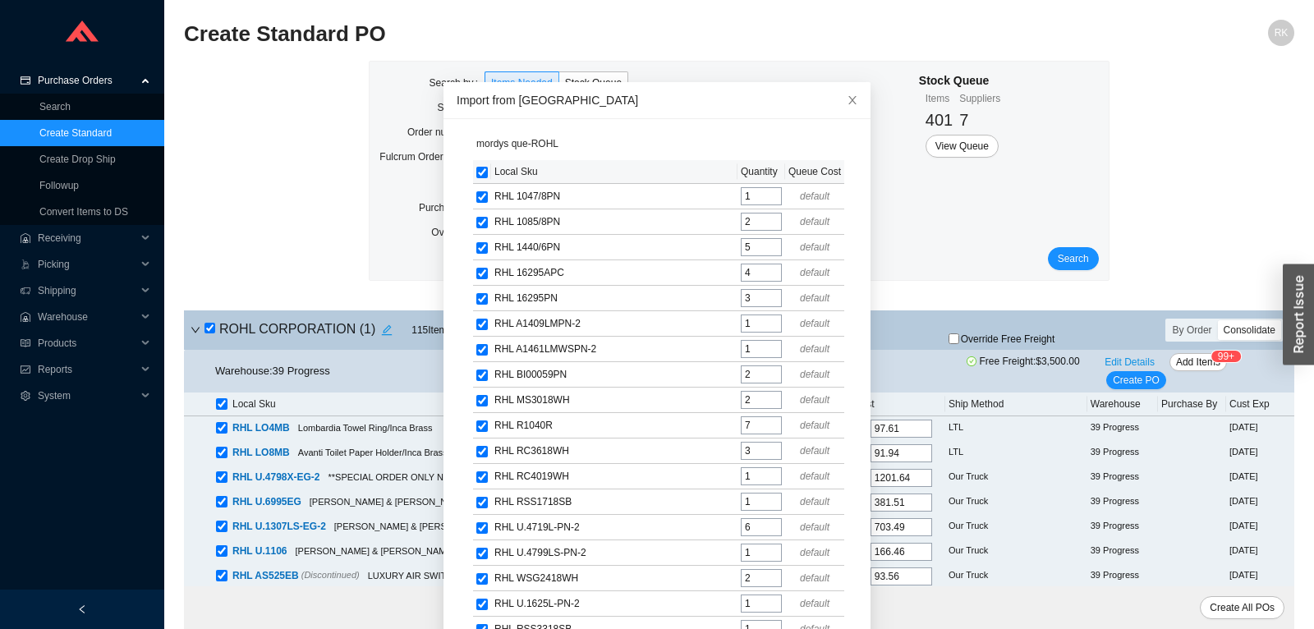
checkbox input "true"
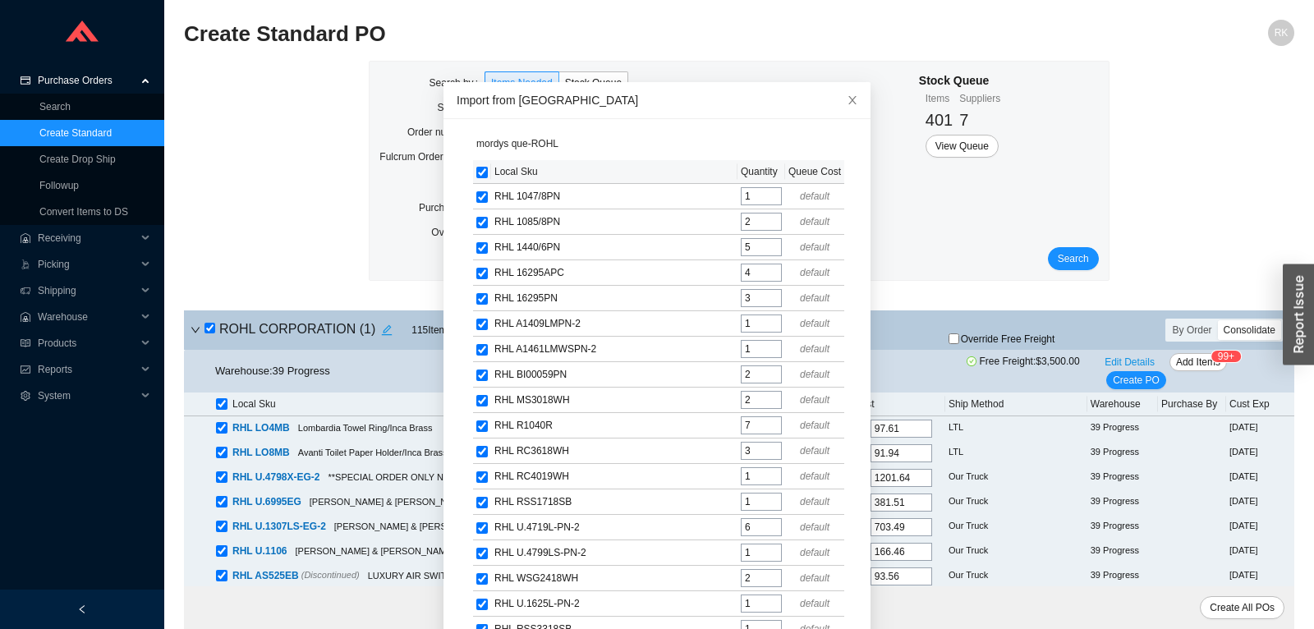
checkbox input "true"
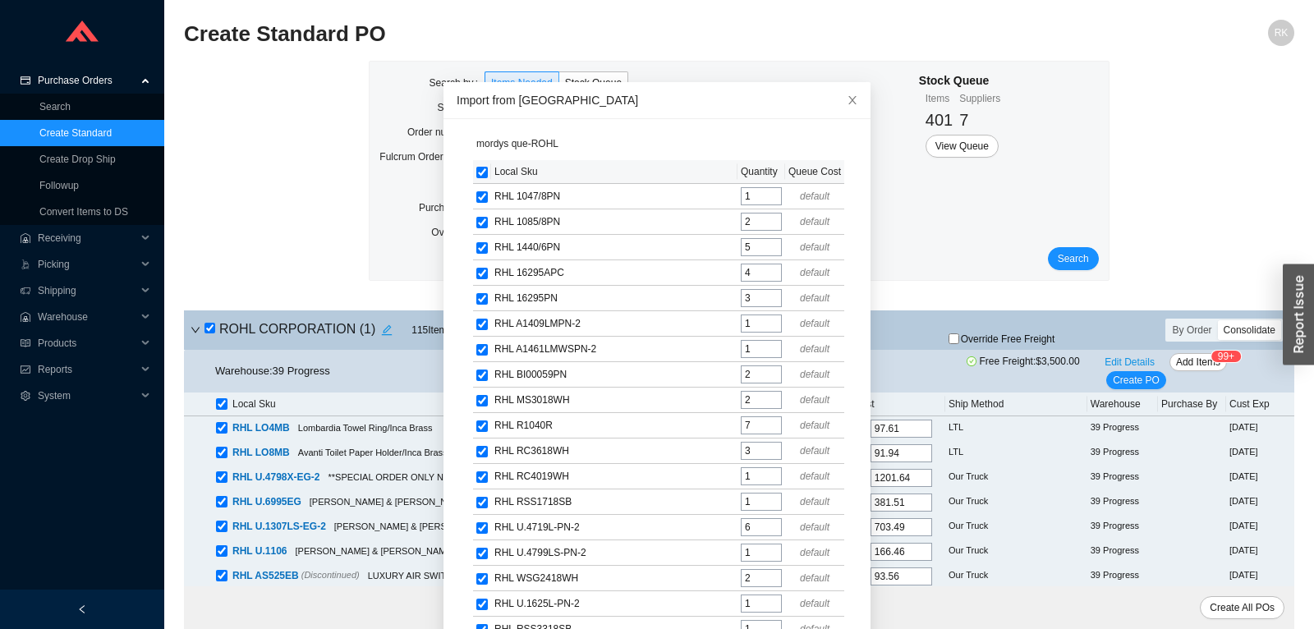
checkbox input "true"
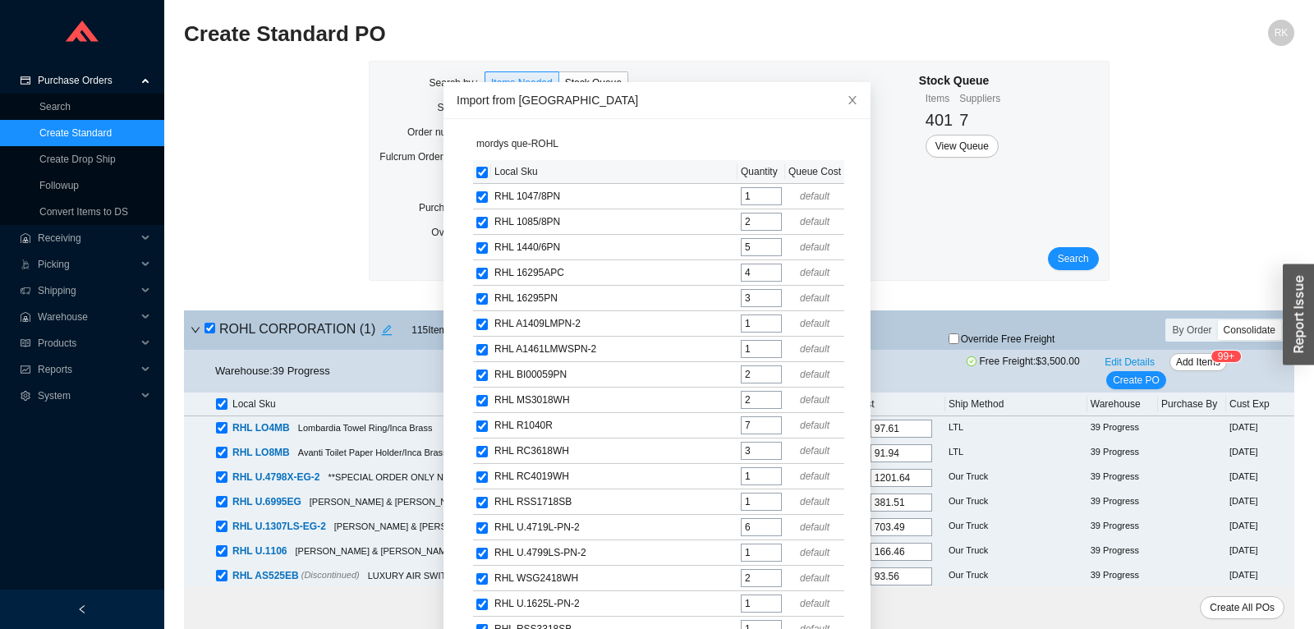
checkbox input "true"
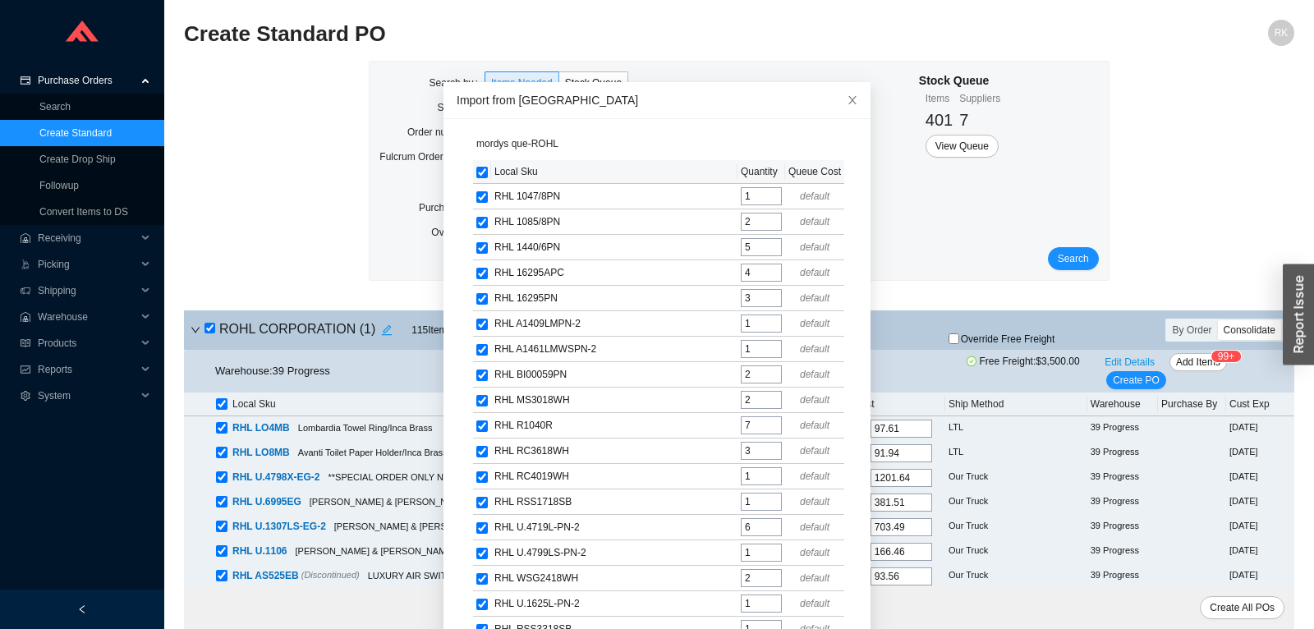
checkbox input "true"
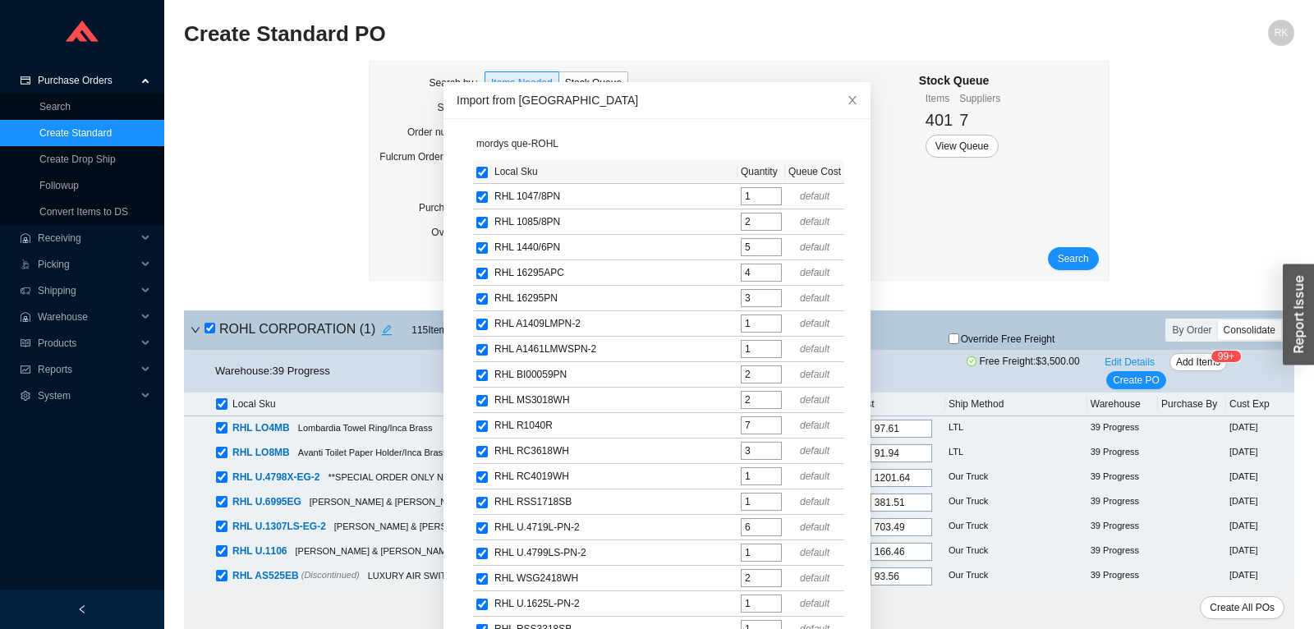
checkbox input "true"
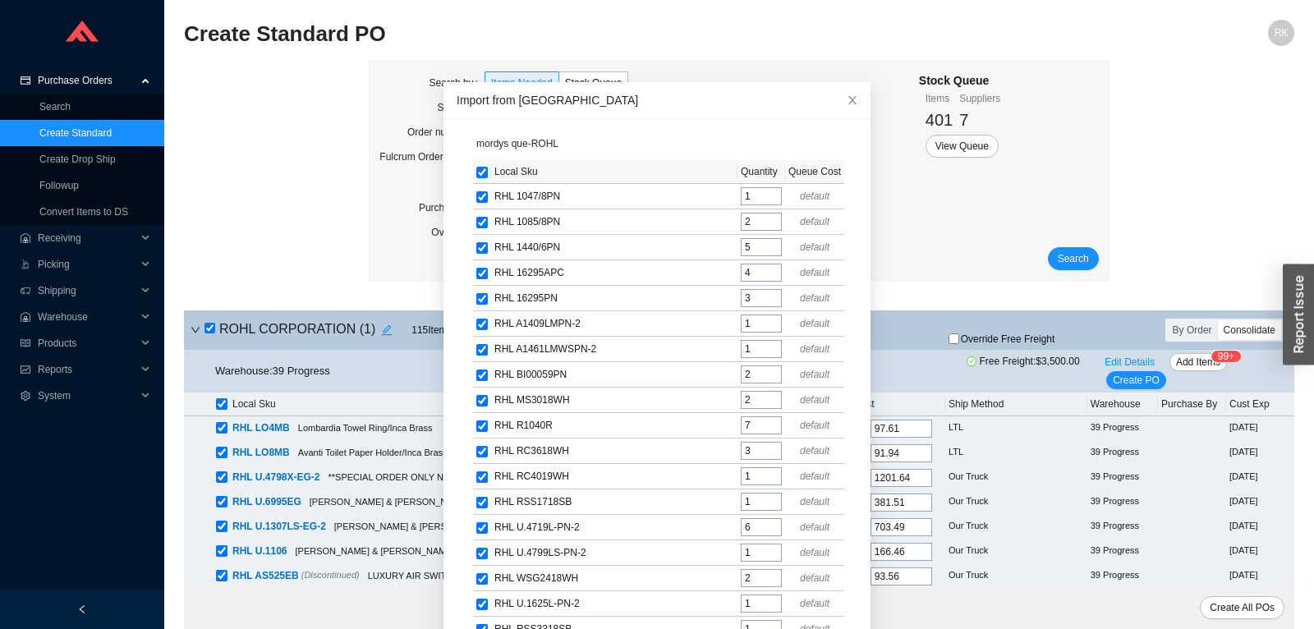
checkbox input "true"
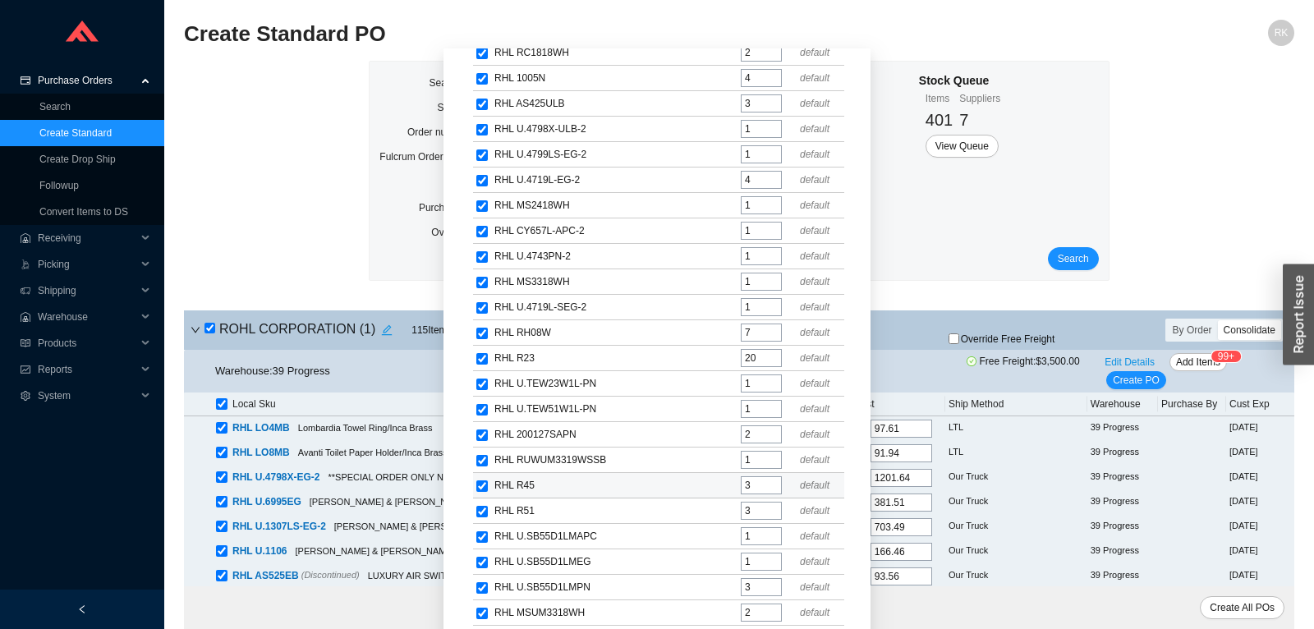
scroll to position [102, 0]
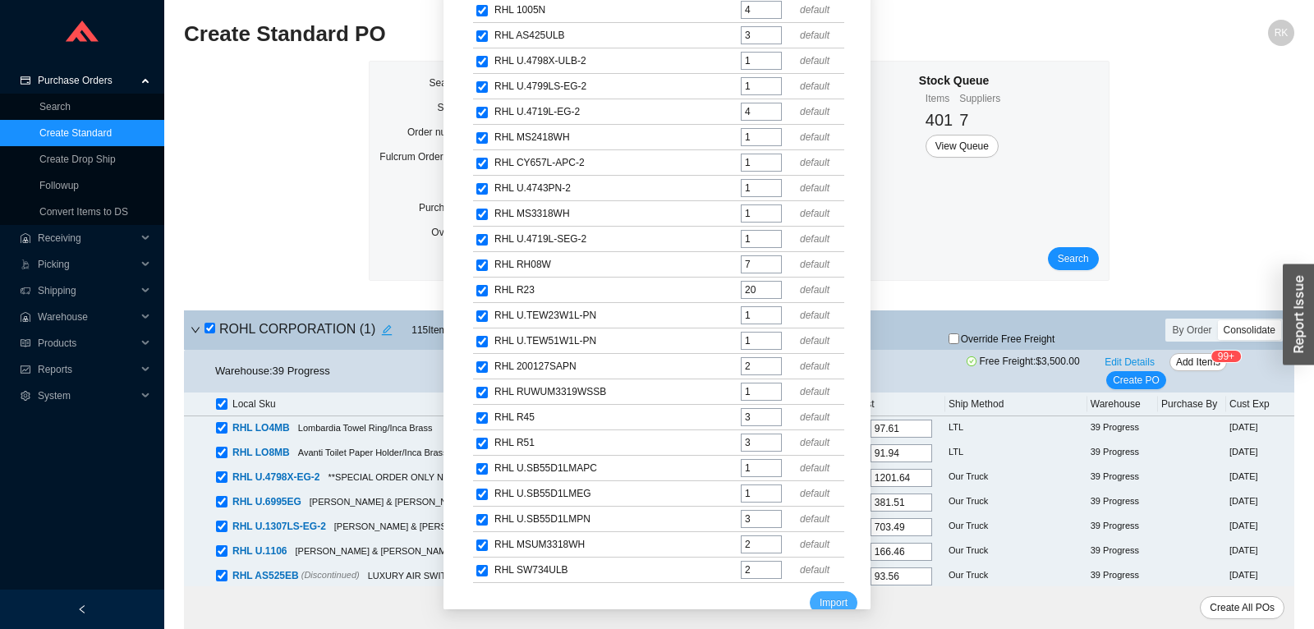
click at [838, 595] on span "Import" at bounding box center [834, 603] width 28 height 16
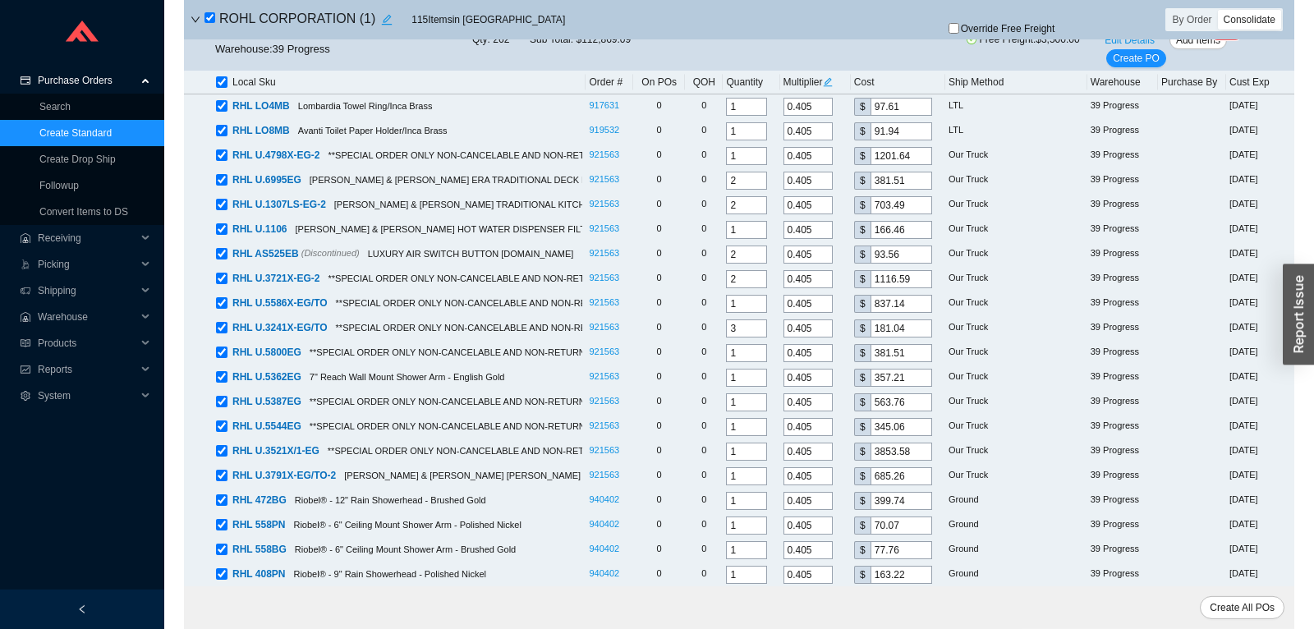
scroll to position [0, 0]
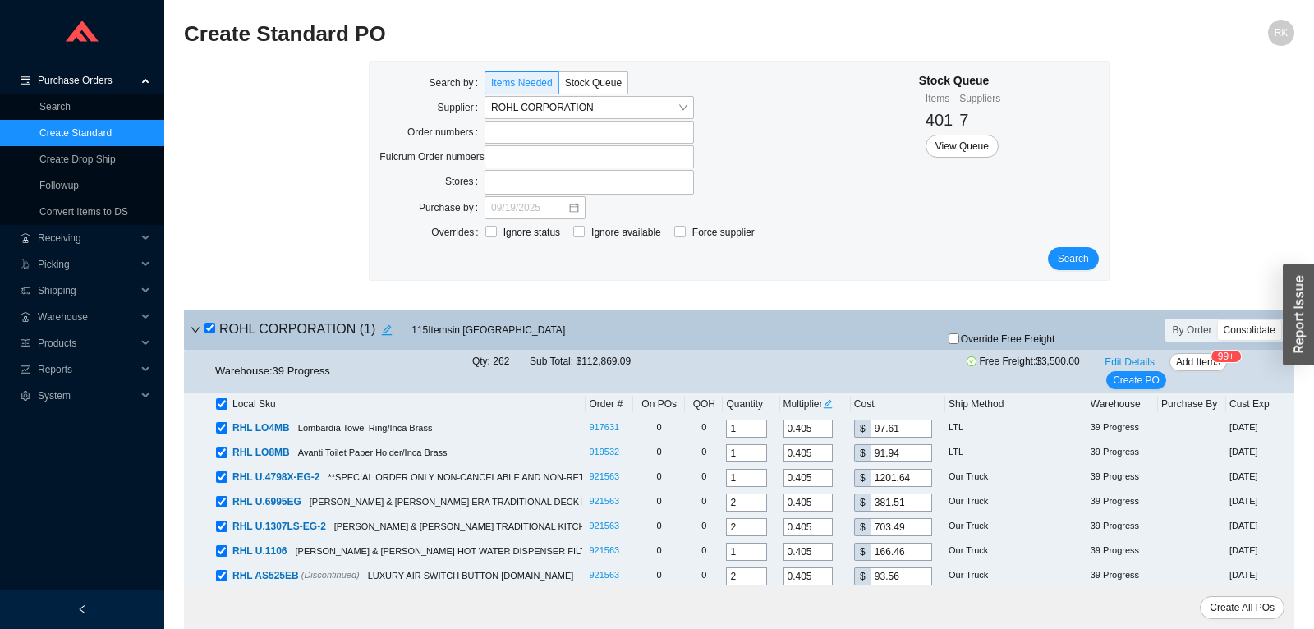
click at [832, 403] on icon "edit" at bounding box center [827, 403] width 9 height 9
drag, startPoint x: 852, startPoint y: 339, endPoint x: 861, endPoint y: 339, distance: 9.0
click at [865, 339] on input "0.405" at bounding box center [857, 337] width 49 height 18
type input "0.3645"
click at [865, 360] on span "Update All" at bounding box center [856, 364] width 45 height 16
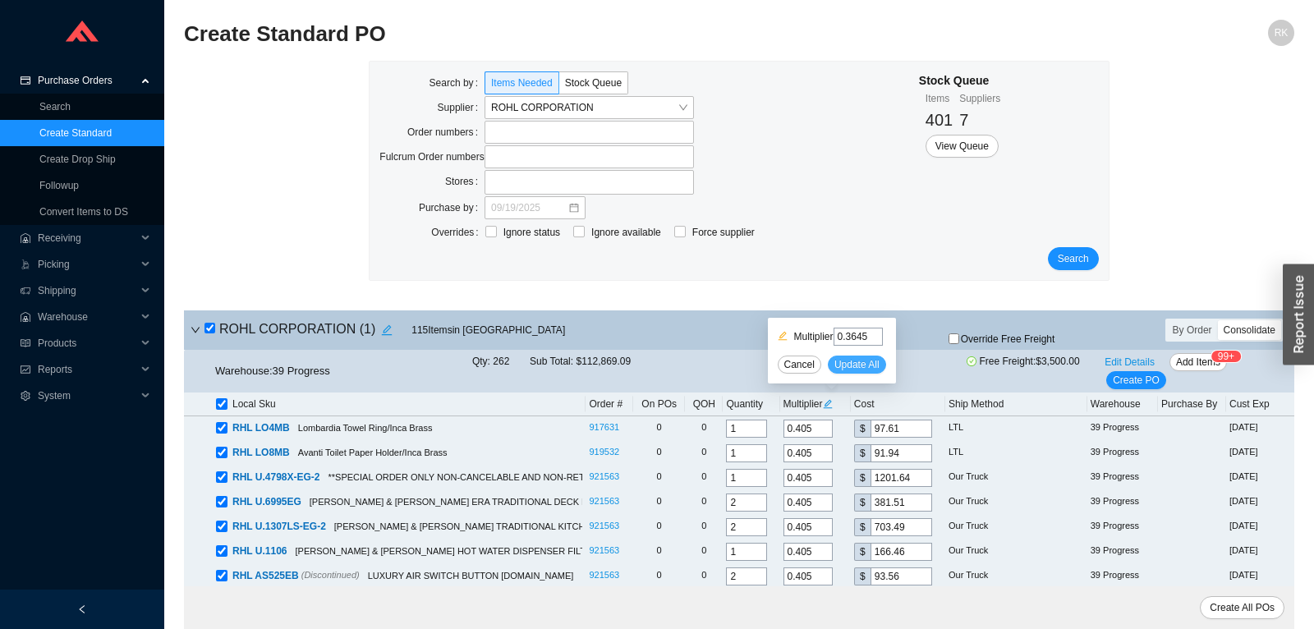
type input "0.3645"
type input "87.84"
type input "0.3645"
type input "82.74"
type input "0.3645"
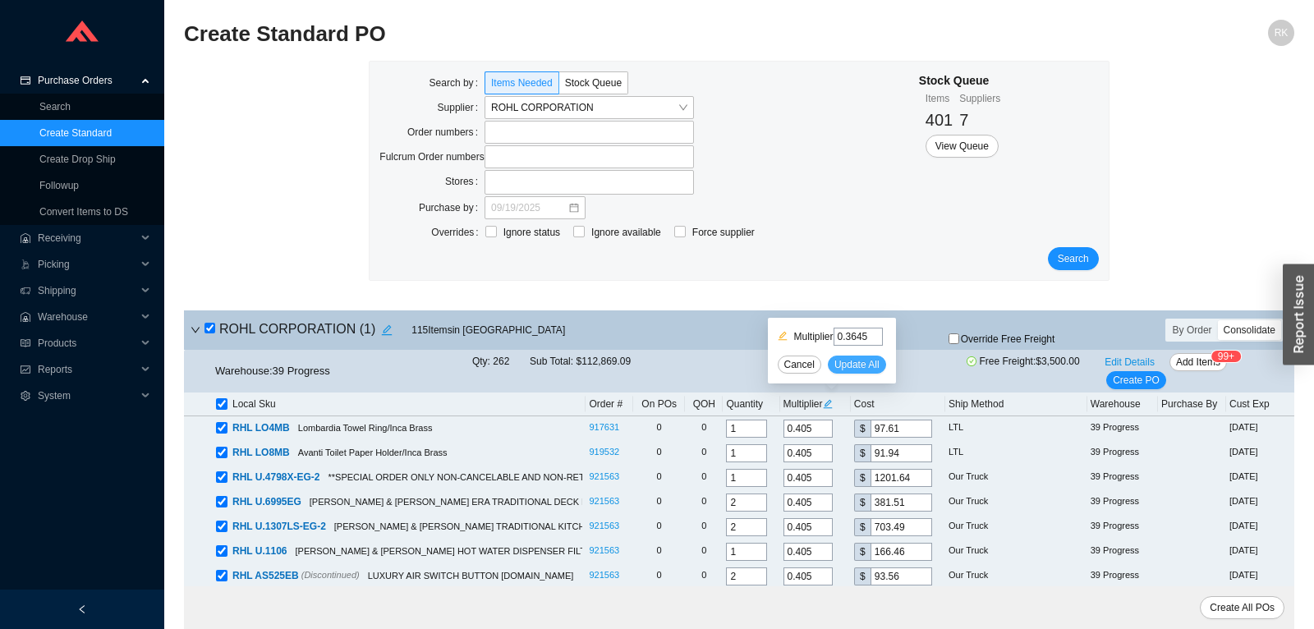
type input "1081.47"
type input "0.3645"
type input "343.36"
type input "0.3645"
type input "633.14"
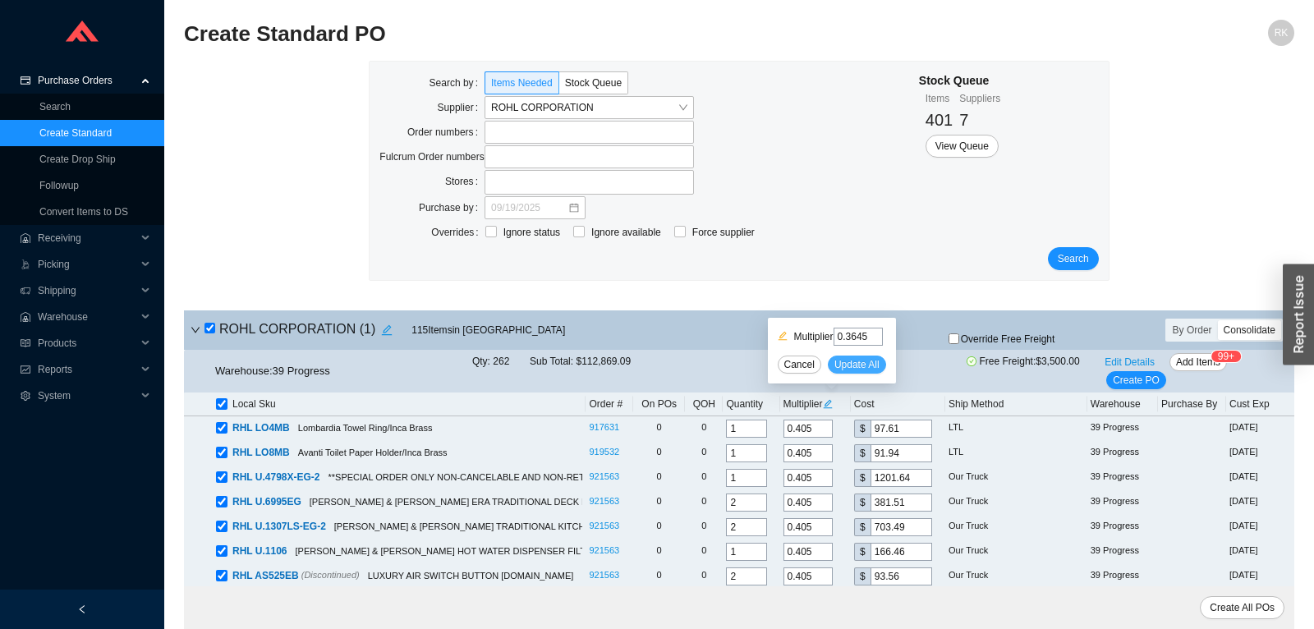
type input "0.3645"
type input "149.81"
type input "0.3645"
type input "84.2"
type input "0.3645"
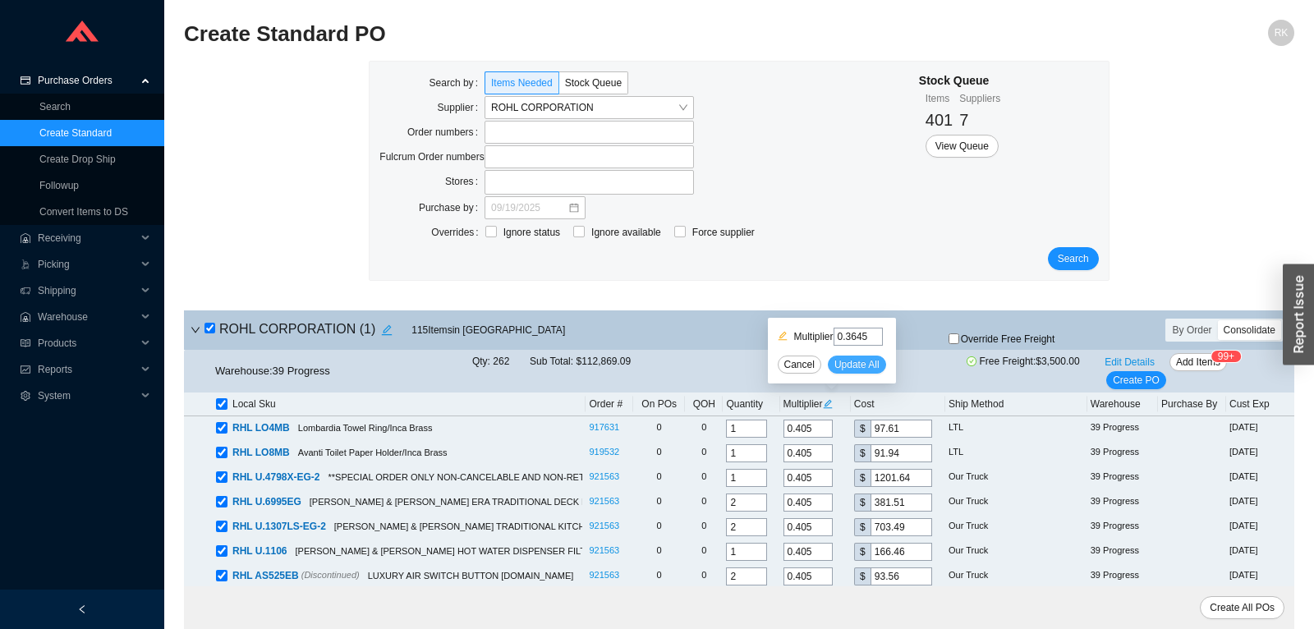
type input "1004.93"
type input "0.3645"
type input "753.42"
type input "0.3645"
type input "162.93"
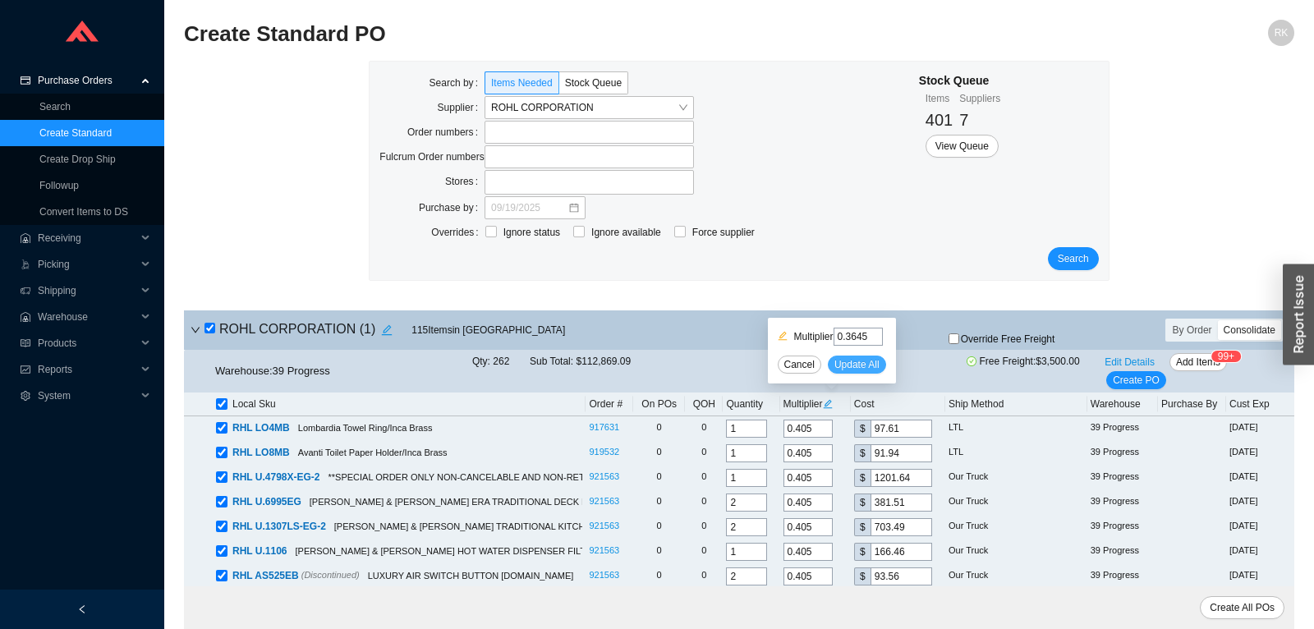
type input "0.3645"
type input "343.36"
type input "0.3645"
type input "321.49"
type input "0.3645"
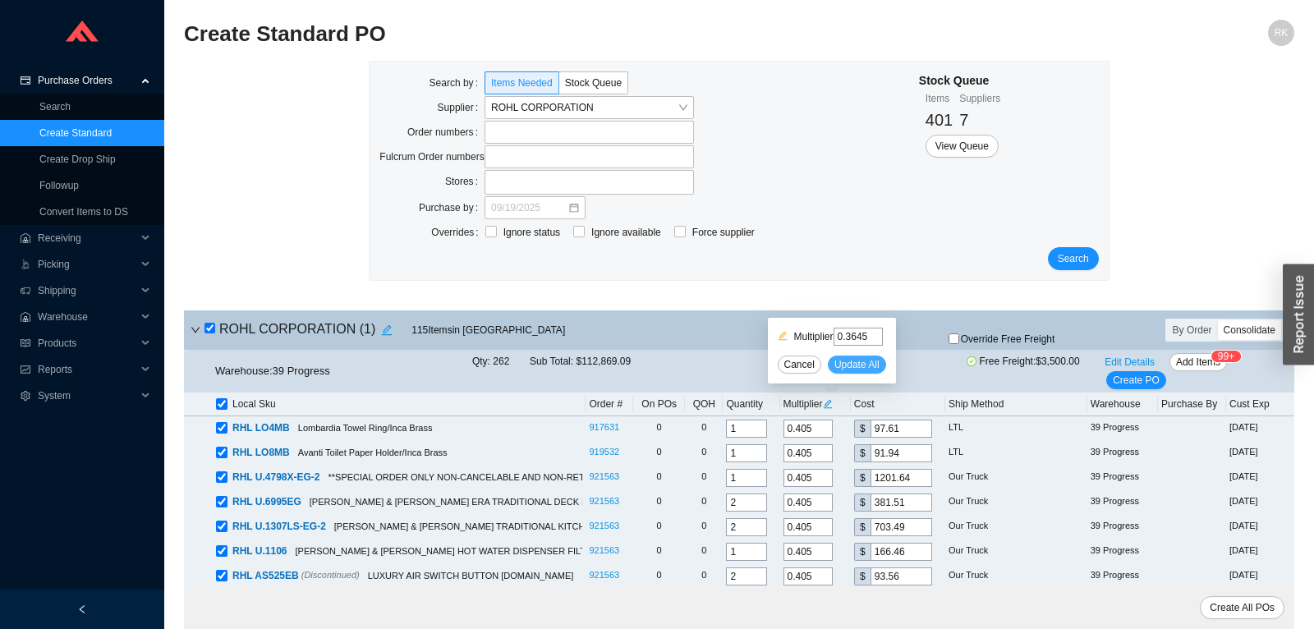
type input "507.38"
type input "0.3645"
type input "310.55"
type input "0.3645"
type input "3468.22"
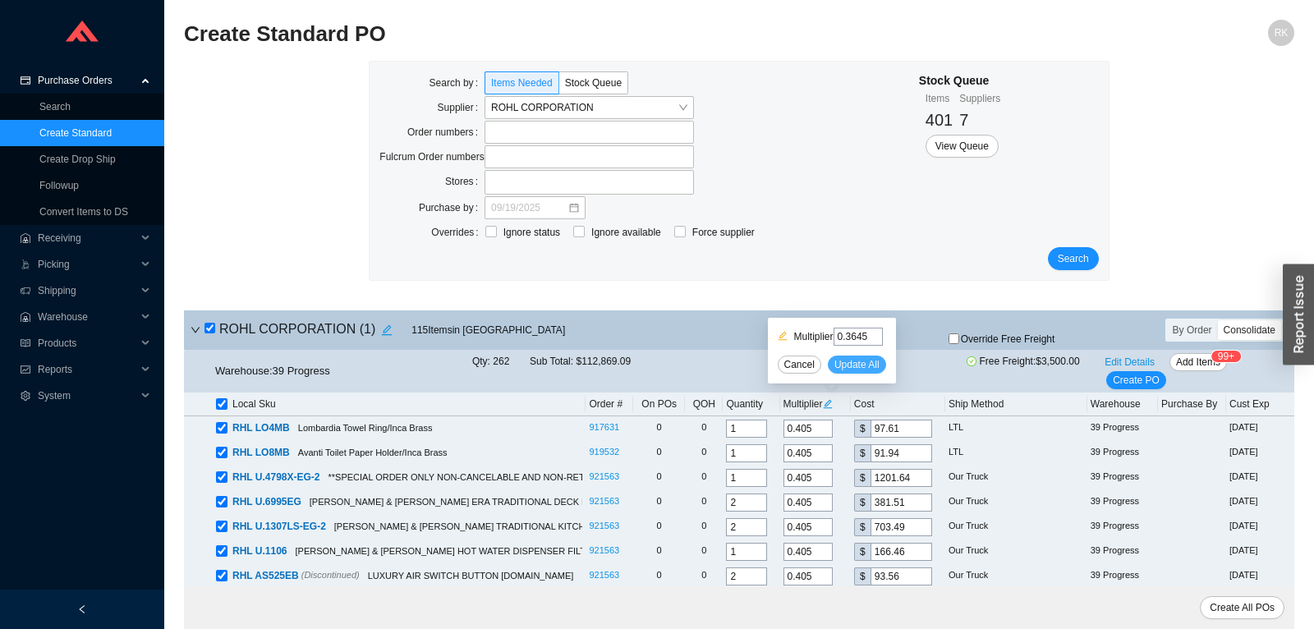
type input "0.3645"
type input "616.73"
type input "0.3645"
type input "359.76"
type input "0.3645"
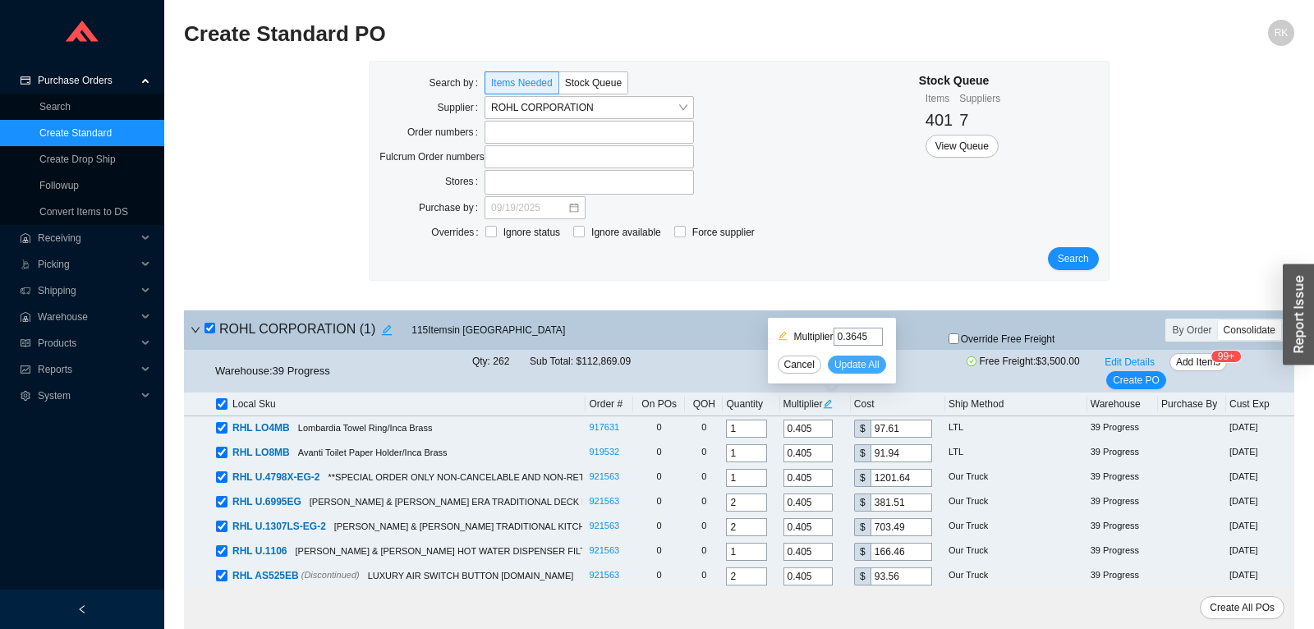
type input "63.06"
type input "0.3645"
type input "69.98"
type input "0.3645"
type input "146.89"
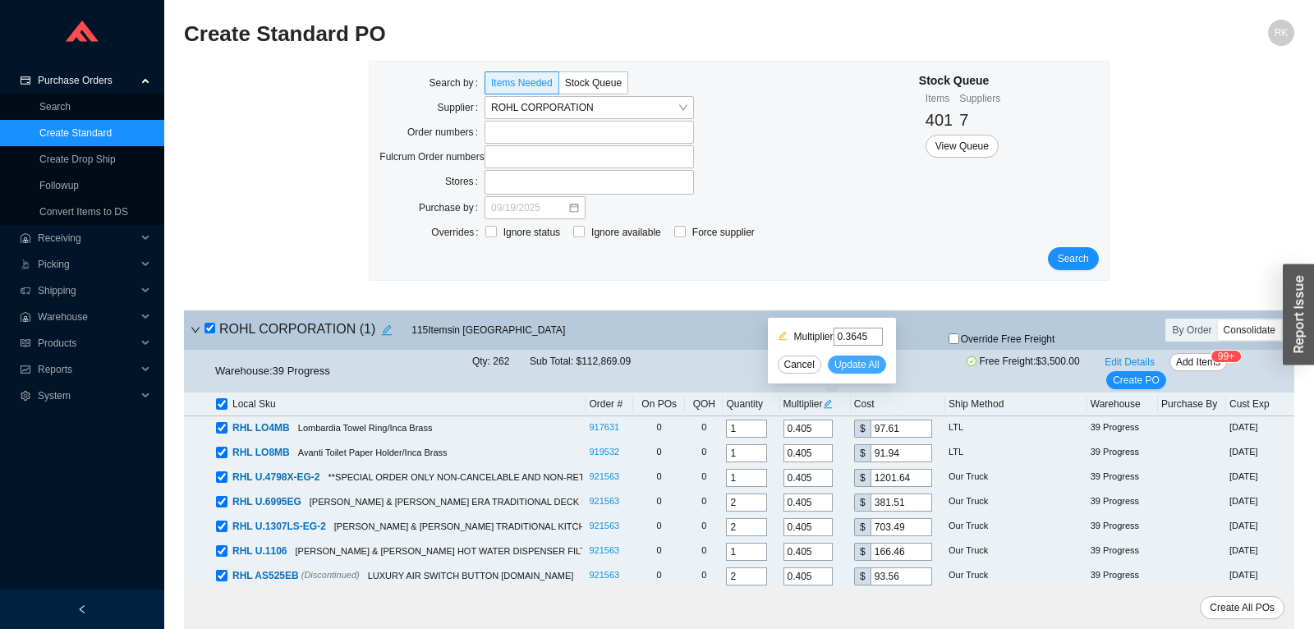
type input "0.3645"
type input "427.19"
click at [1144, 360] on span "Edit Details" at bounding box center [1129, 362] width 50 height 16
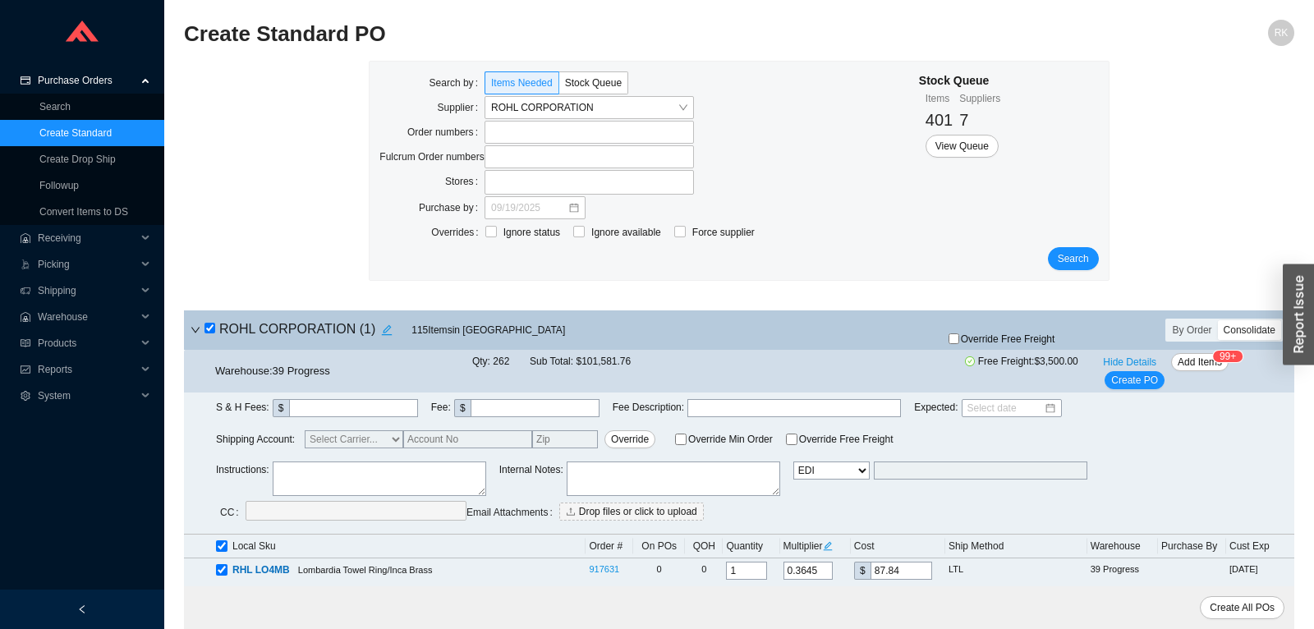
click at [368, 485] on textarea at bounding box center [379, 478] width 213 height 34
paste textarea "sales deal 30042931"
click at [273, 471] on textarea "sales deal 30042931" at bounding box center [379, 478] width 213 height 34
click at [302, 470] on textarea "Sales deal 30042931" at bounding box center [379, 478] width 213 height 34
click at [1136, 380] on span "Create PO" at bounding box center [1134, 380] width 47 height 16
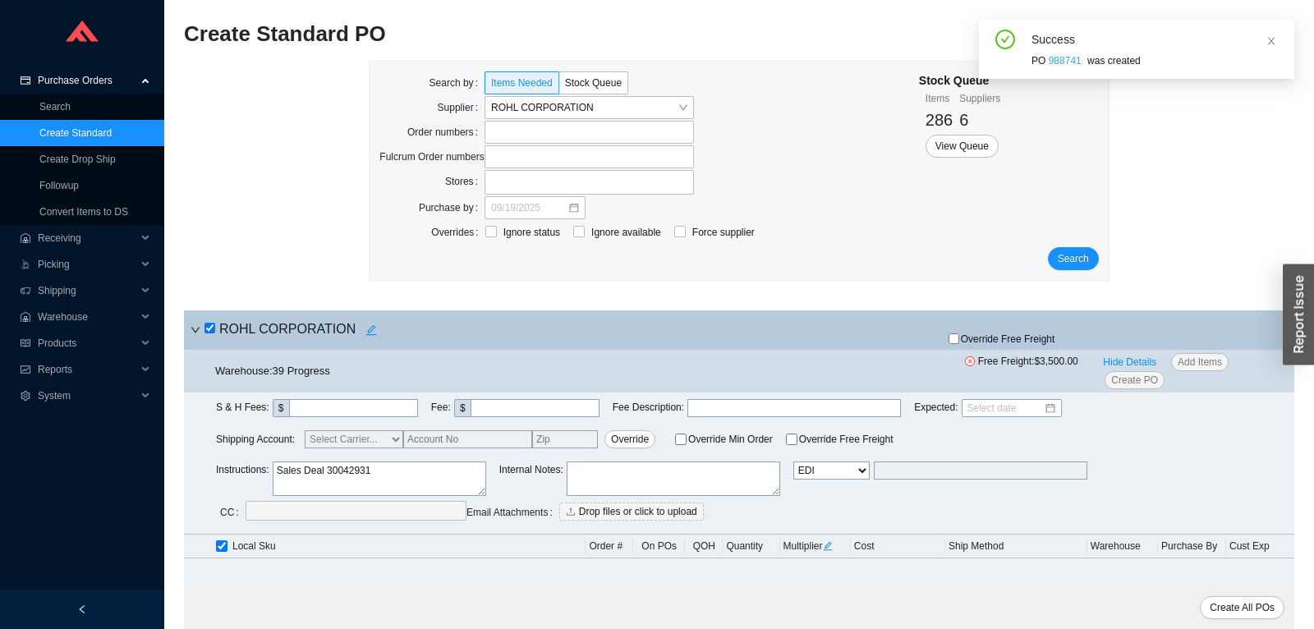
click at [1054, 58] on link "988741" at bounding box center [1065, 60] width 33 height 11
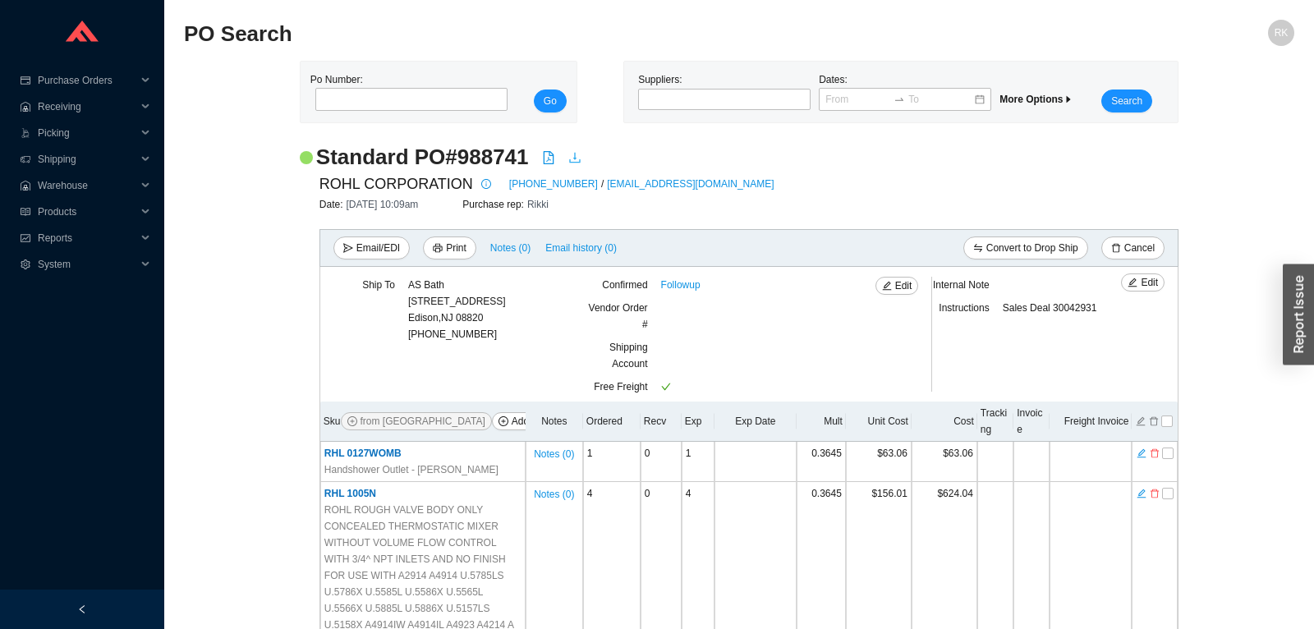
click at [577, 161] on icon "download" at bounding box center [574, 158] width 11 height 11
